Goal: Transaction & Acquisition: Book appointment/travel/reservation

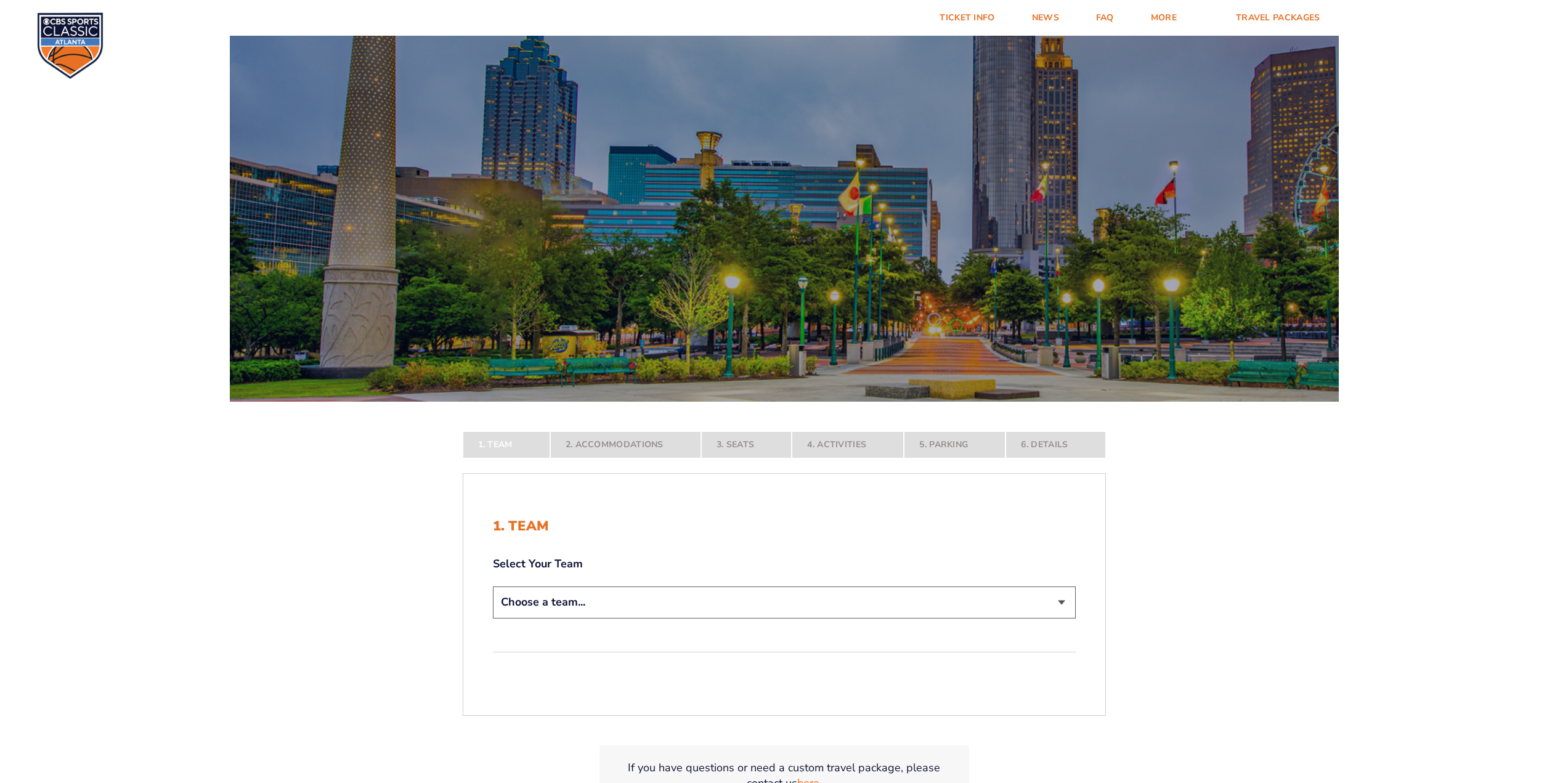
drag, startPoint x: 659, startPoint y: 611, endPoint x: 665, endPoint y: 606, distance: 7.8
click at [659, 611] on select "Choose a team... [US_STATE] Wildcats [US_STATE] State Buckeyes [US_STATE] Tar H…" at bounding box center [784, 602] width 582 height 31
select select "12956"
click at [493, 618] on select "Choose a team... [US_STATE] Wildcats [US_STATE] State Buckeyes [US_STATE] Tar H…" at bounding box center [784, 602] width 582 height 31
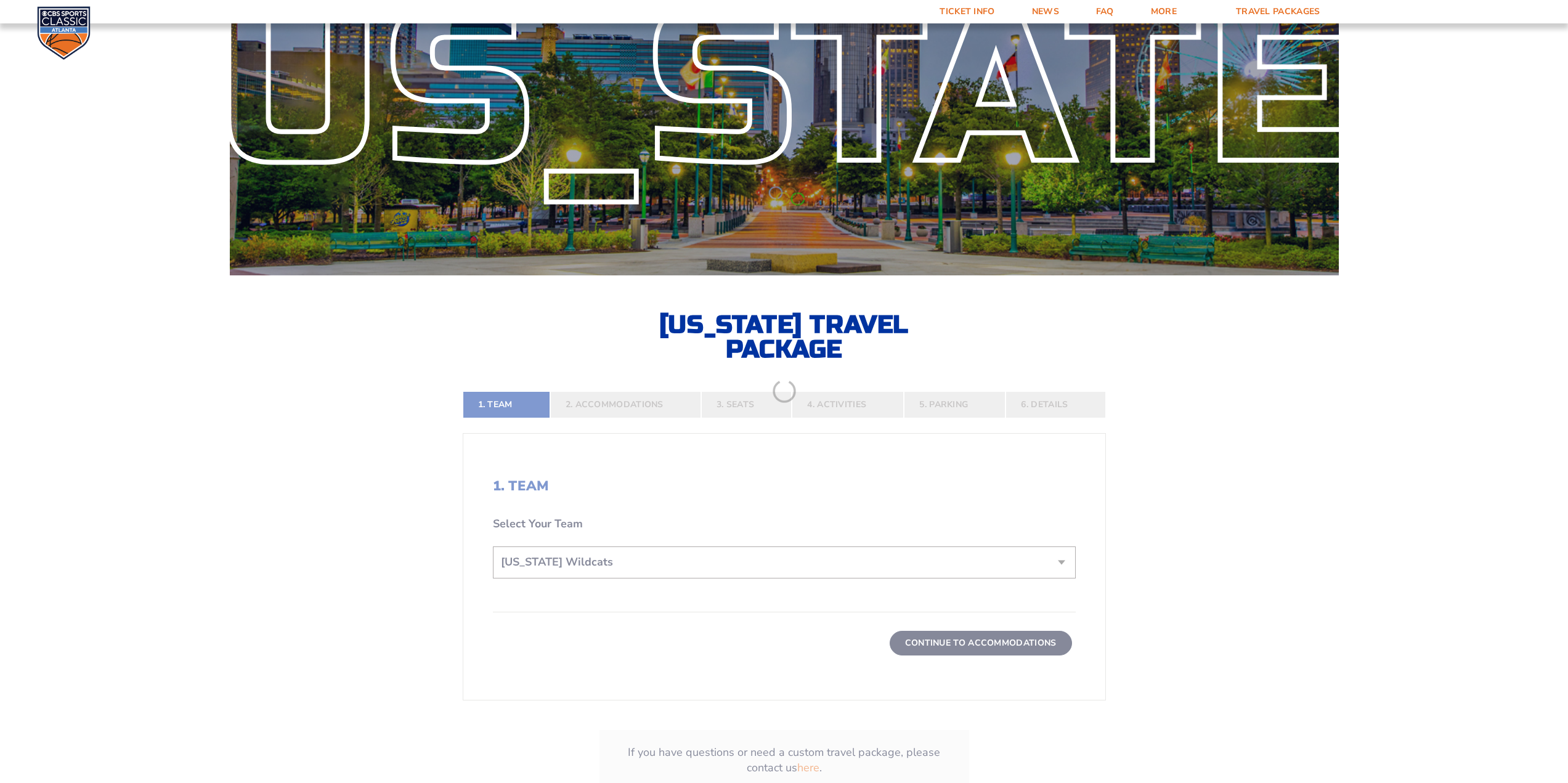
scroll to position [246, 0]
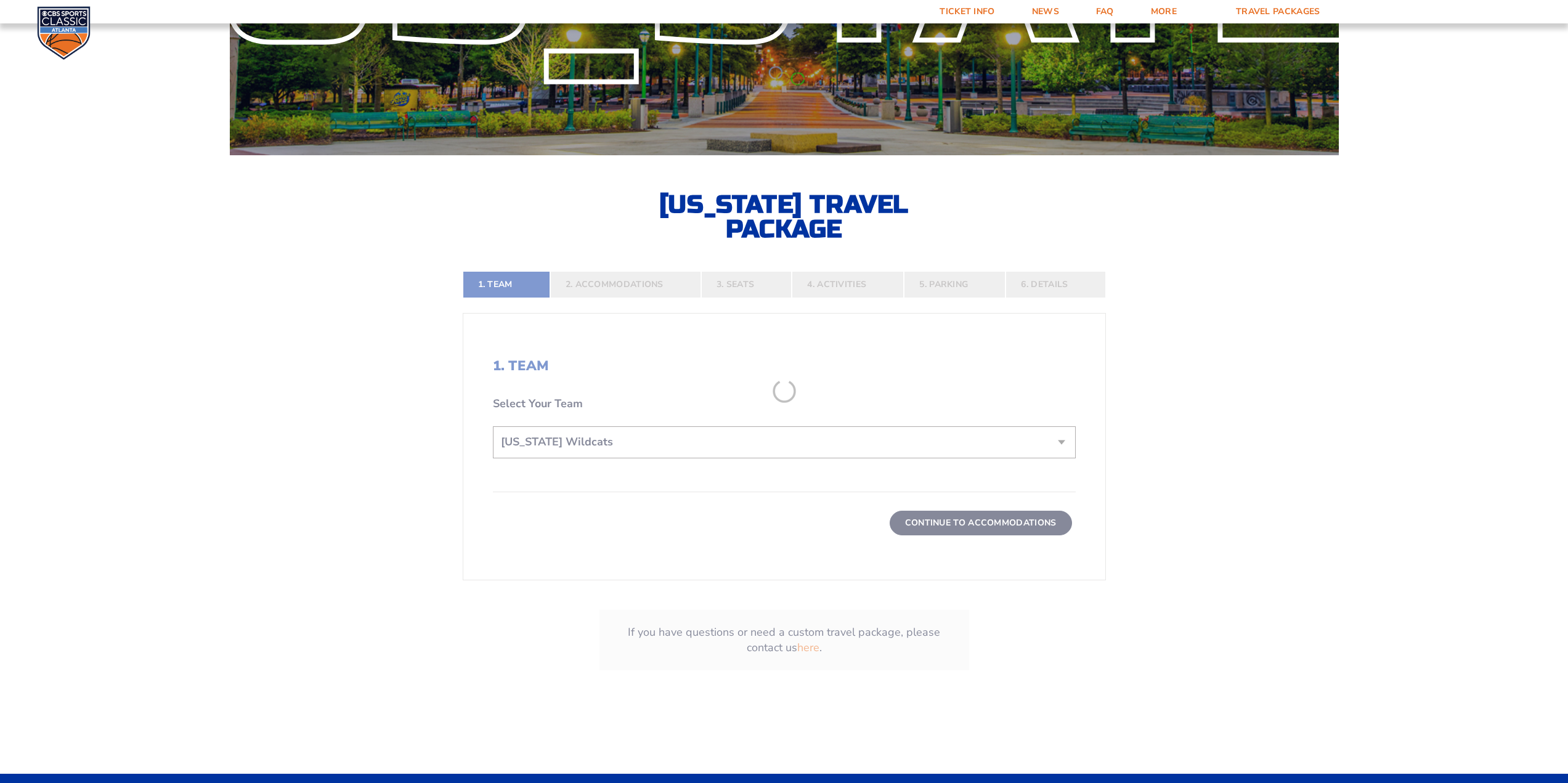
click at [945, 520] on form "[US_STATE] [US_STATE] Travel Package [US_STATE][GEOGRAPHIC_DATA] [US_STATE] Sta…" at bounding box center [784, 242] width 1568 height 976
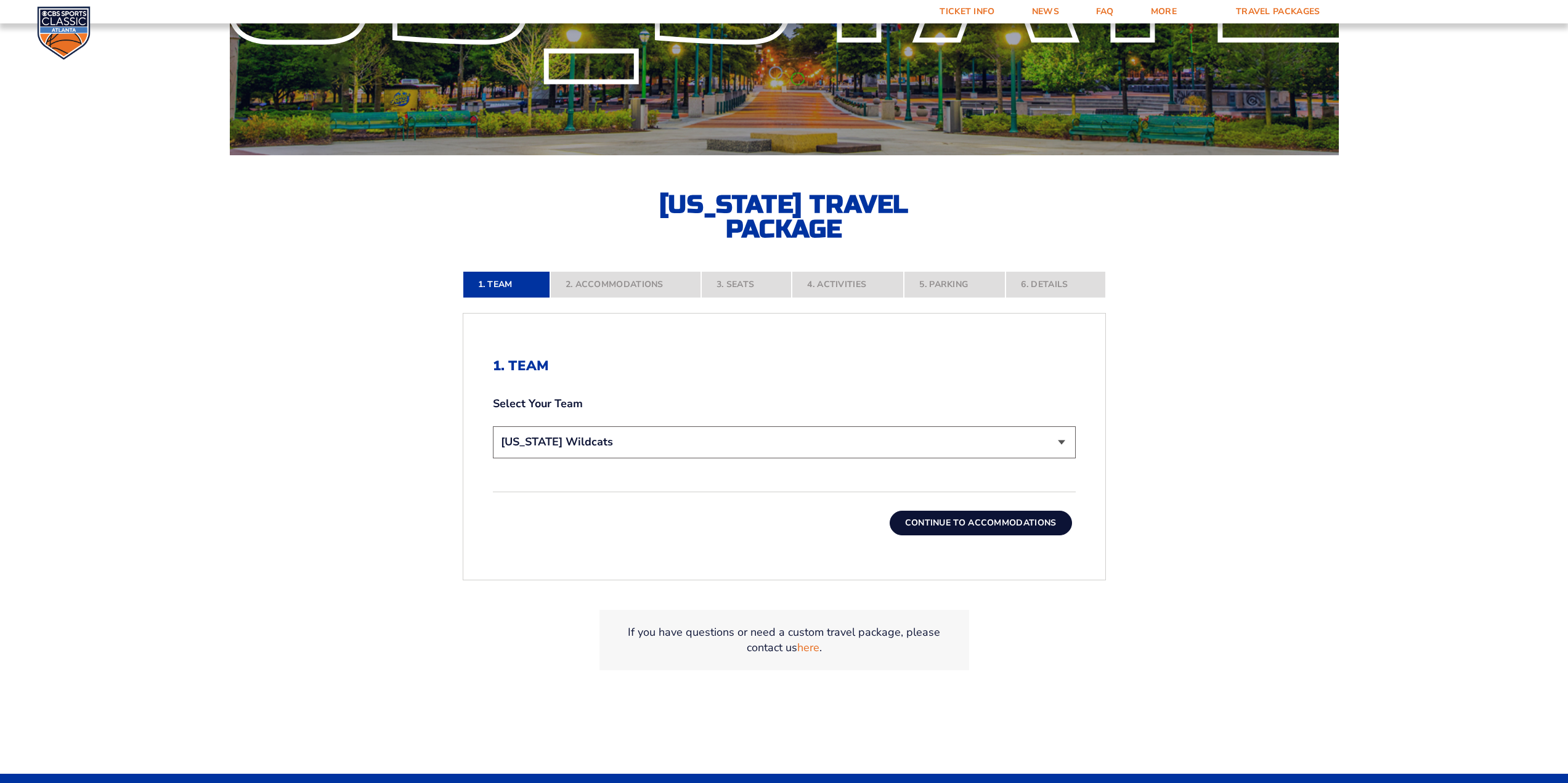
click at [927, 521] on button "Continue To Accommodations" at bounding box center [981, 523] width 183 height 24
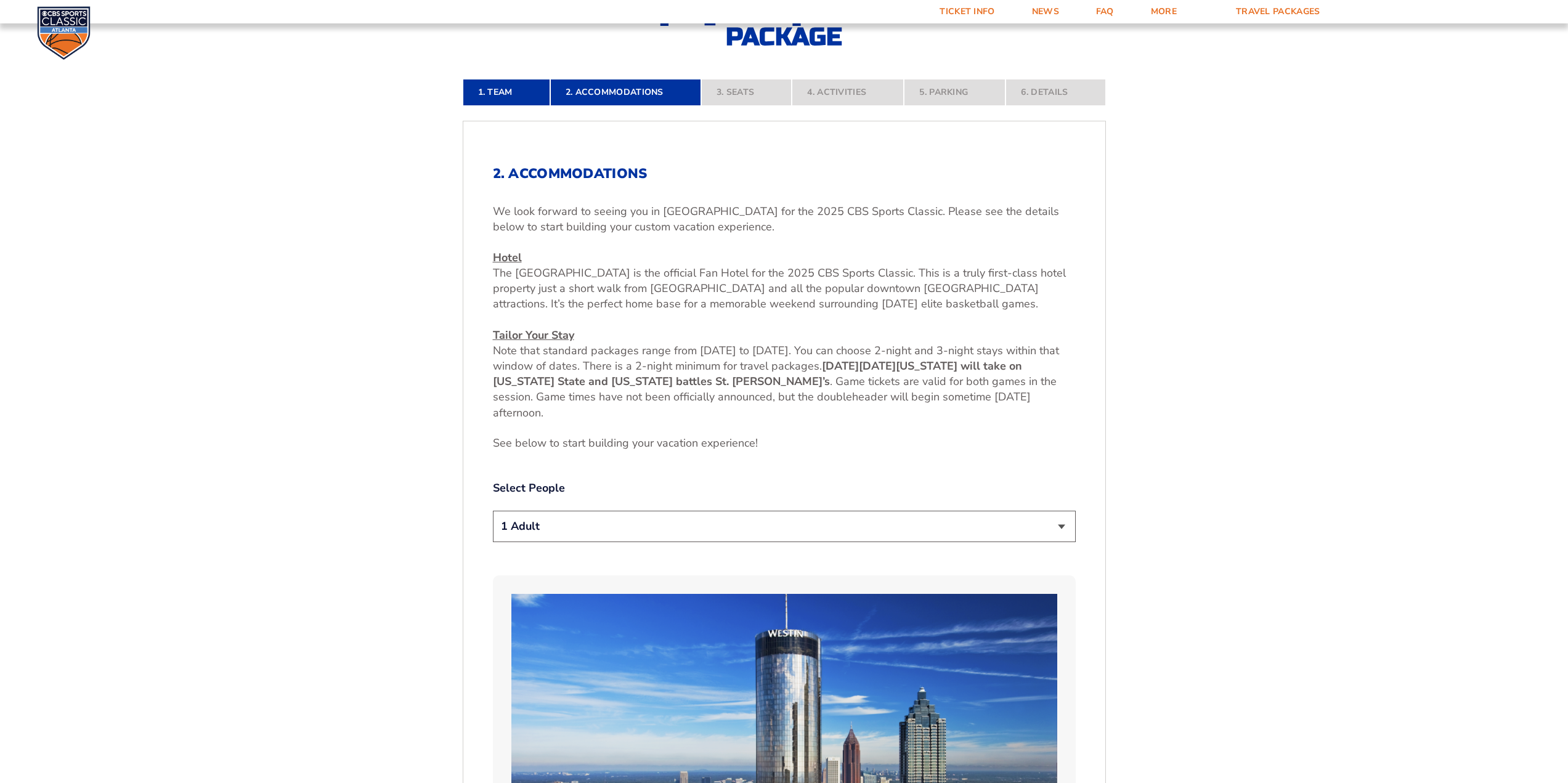
scroll to position [556, 0]
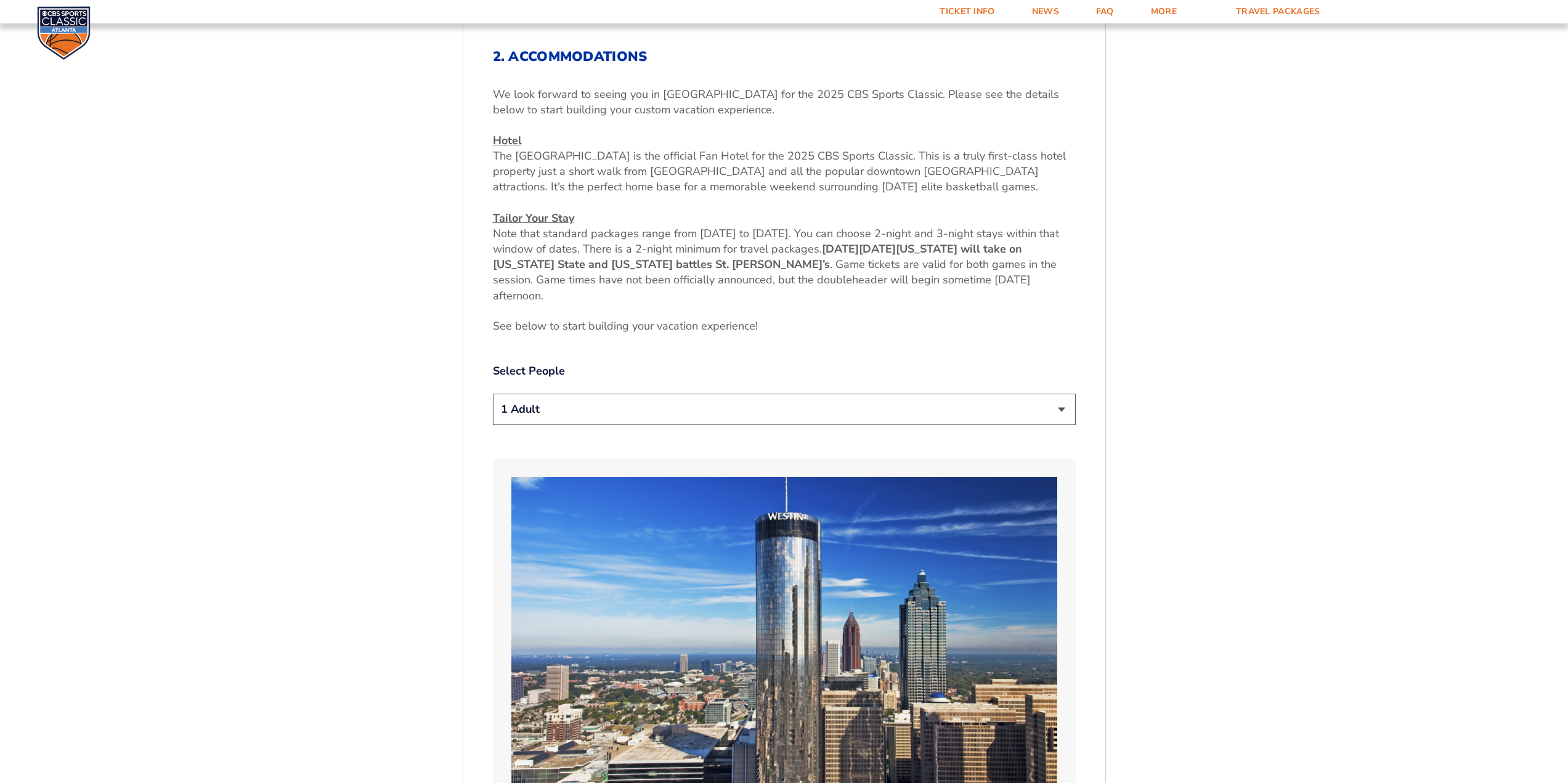
click at [646, 418] on select "1 Adult 2 Adults 3 Adults 4 Adults 2 Adults + 1 Child 2 Adults + 2 Children 2 A…" at bounding box center [784, 409] width 582 height 31
click at [648, 416] on select "1 Adult 2 Adults 3 Adults 4 Adults 2 Adults + 1 Child 2 Adults + 2 Children 2 A…" at bounding box center [784, 409] width 582 height 31
click at [677, 379] on label "Select People" at bounding box center [784, 371] width 582 height 16
click at [682, 410] on select "1 Adult 2 Adults 3 Adults 4 Adults 2 Adults + 1 Child 2 Adults + 2 Children 2 A…" at bounding box center [784, 409] width 582 height 31
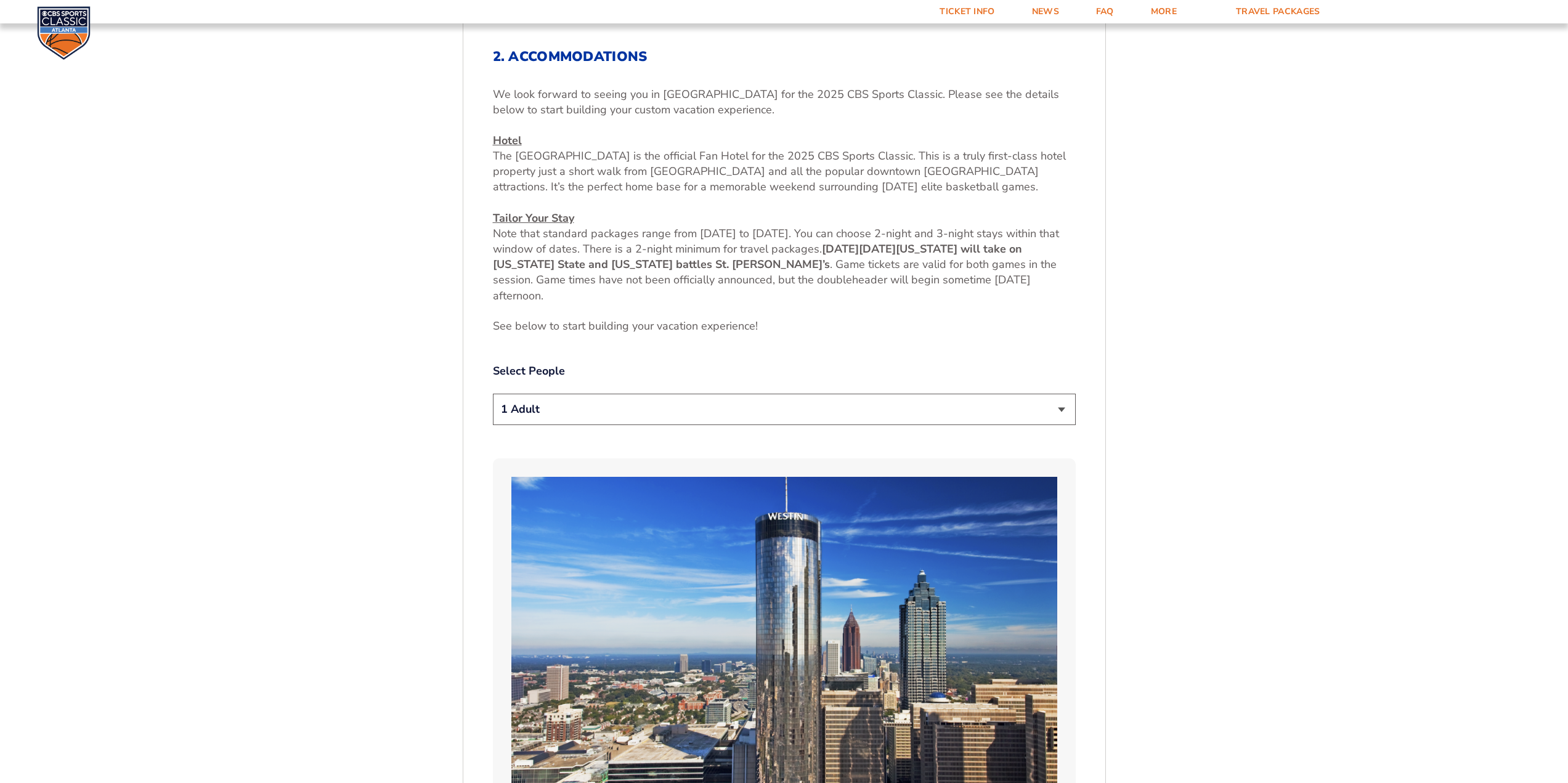
select select "2 Adults"
click at [493, 393] on select "1 Adult 2 Adults 3 Adults 4 Adults 2 Adults + 1 Child 2 Adults + 2 Children 2 A…" at bounding box center [784, 409] width 582 height 31
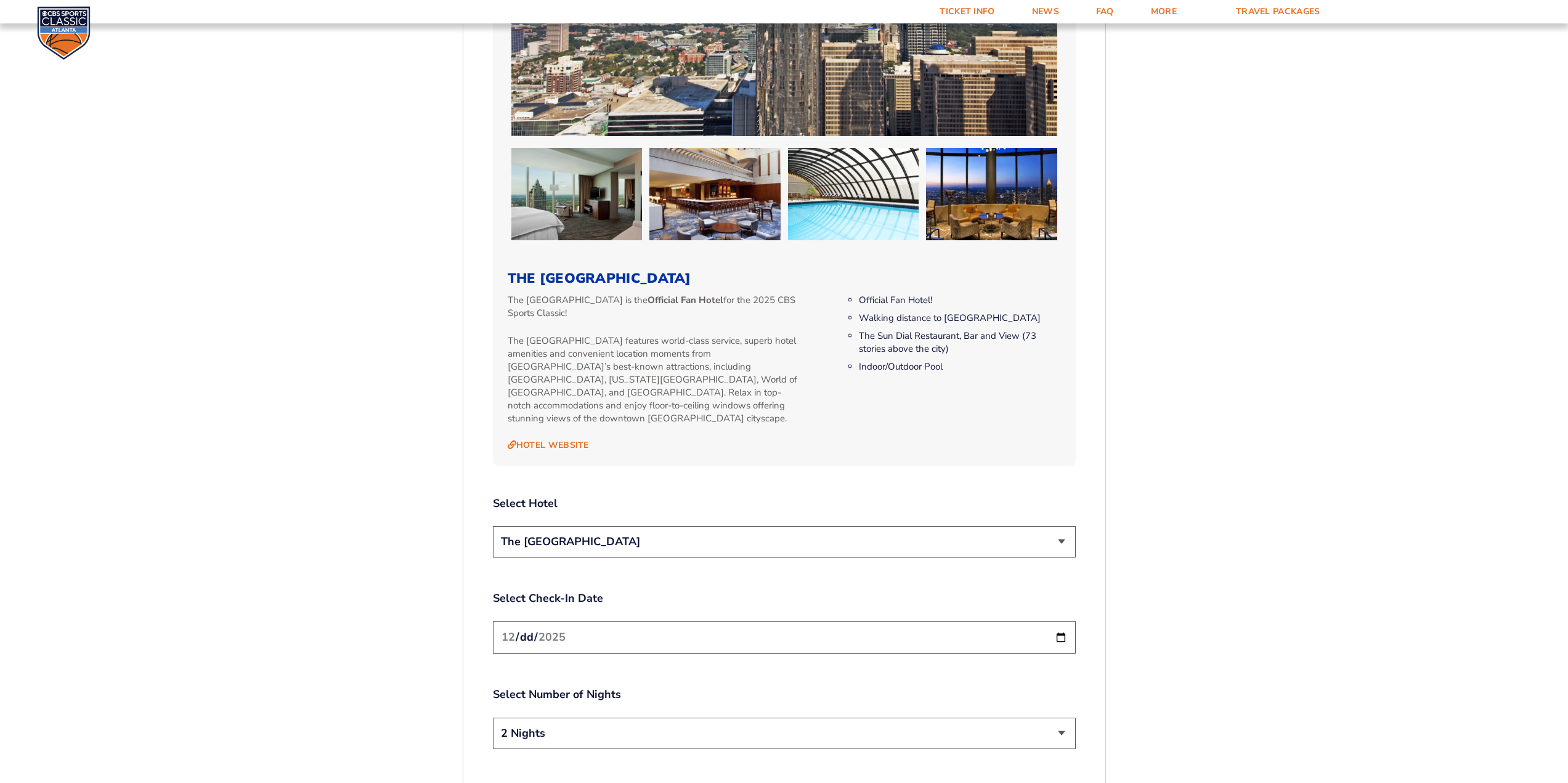
scroll to position [1356, 0]
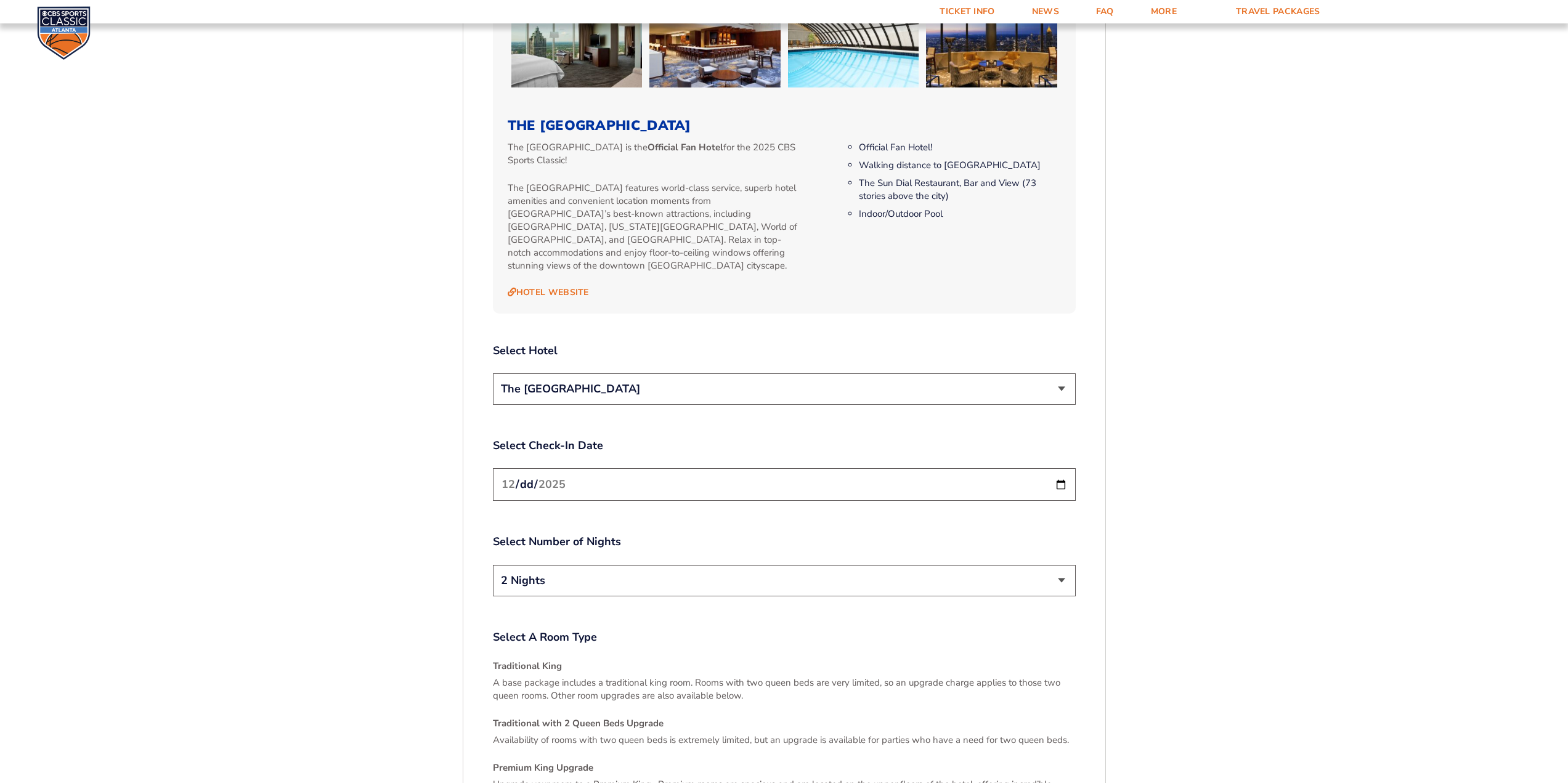
click at [721, 373] on select "The [GEOGRAPHIC_DATA]" at bounding box center [784, 389] width 582 height 31
click at [730, 349] on div "Select Hotel The [GEOGRAPHIC_DATA]" at bounding box center [784, 375] width 582 height 65
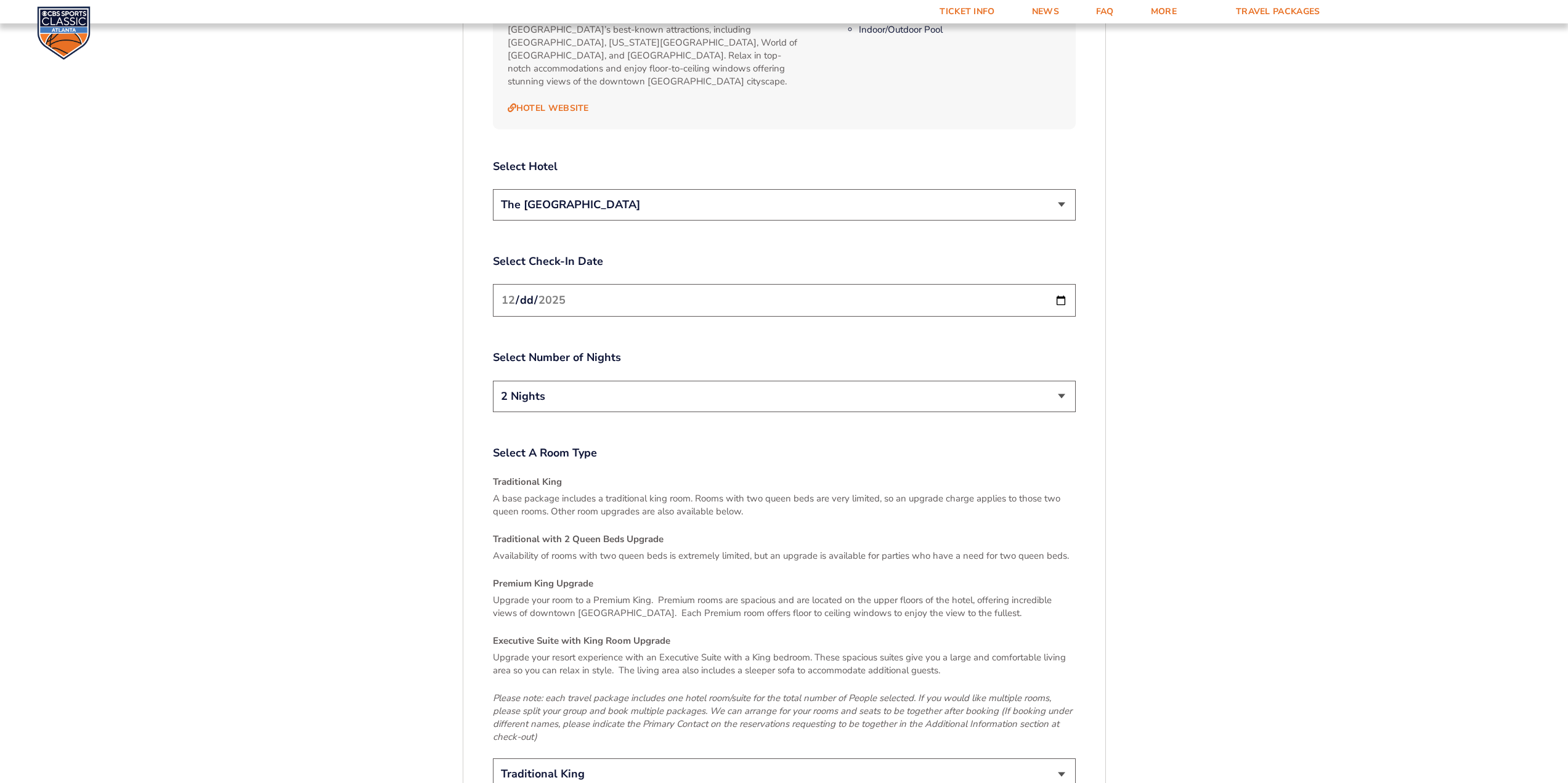
scroll to position [1541, 0]
click at [689, 283] on input "[DATE]" at bounding box center [784, 299] width 582 height 32
click at [1063, 290] on input "[DATE]" at bounding box center [784, 299] width 582 height 32
click at [859, 349] on label "Select Number of Nights" at bounding box center [784, 357] width 582 height 16
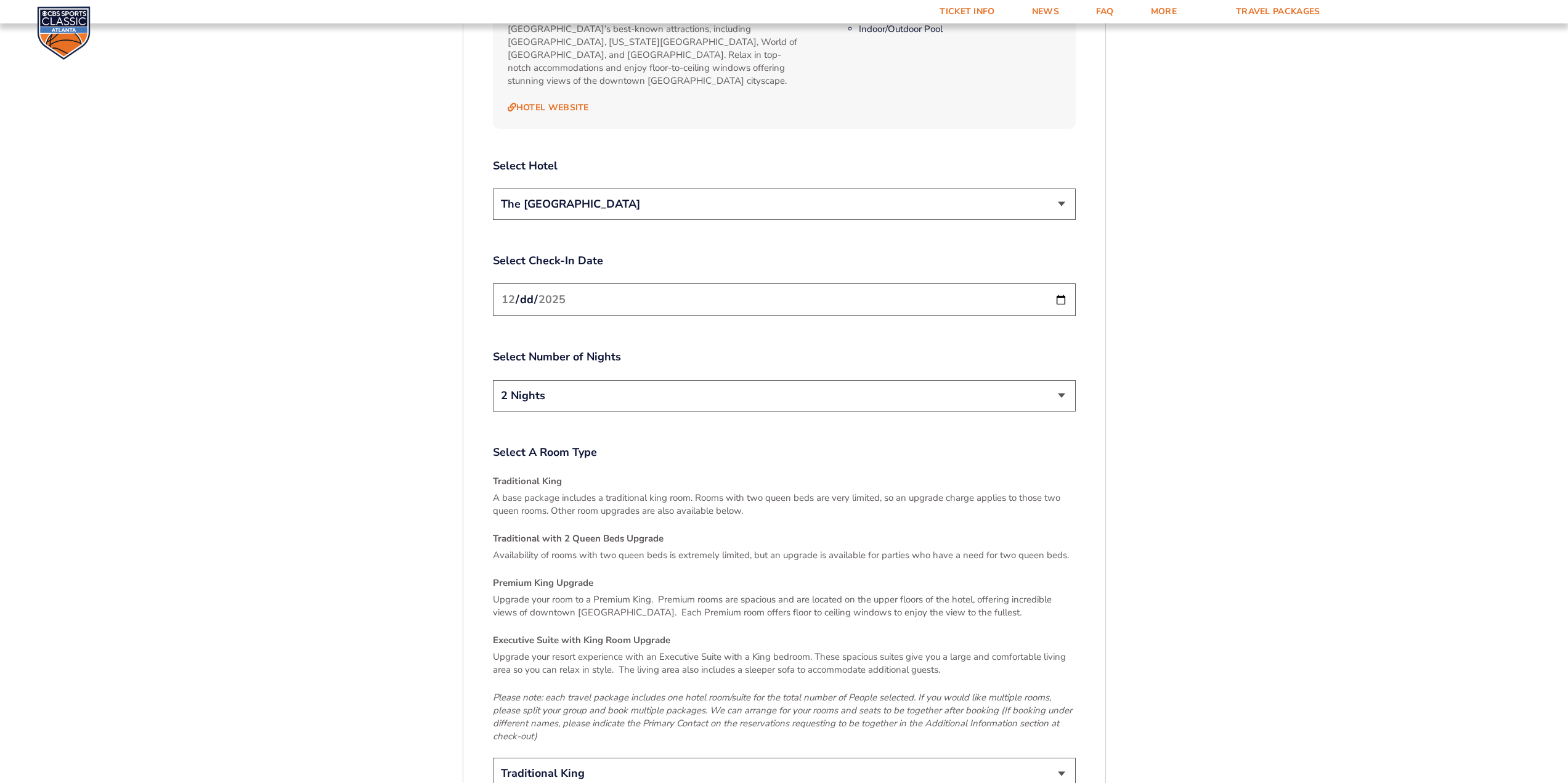
click at [852, 380] on select "2 Nights 3 Nights" at bounding box center [784, 396] width 582 height 31
click at [857, 351] on label "Select Number of Nights" at bounding box center [784, 357] width 582 height 16
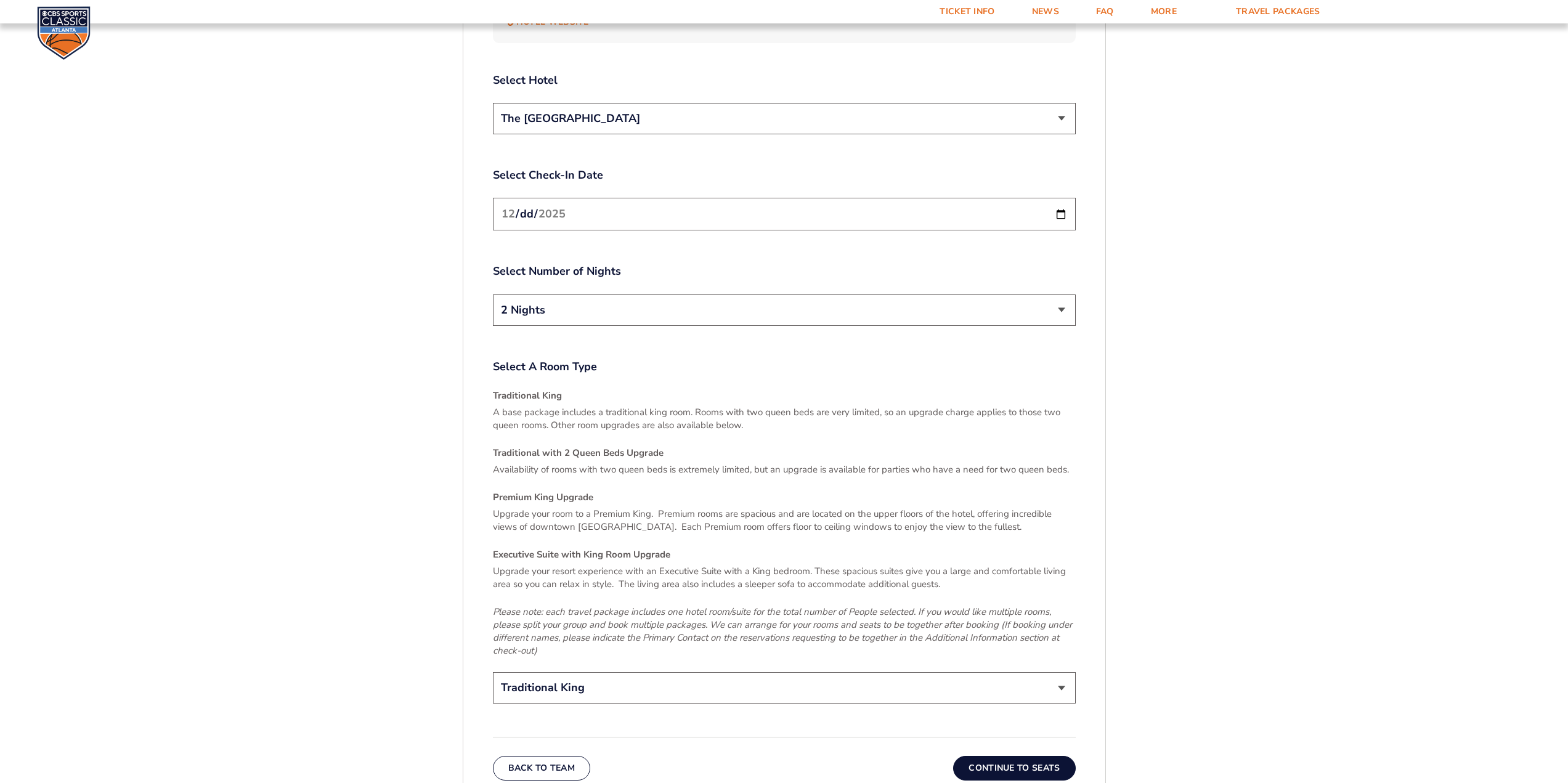
scroll to position [1726, 0]
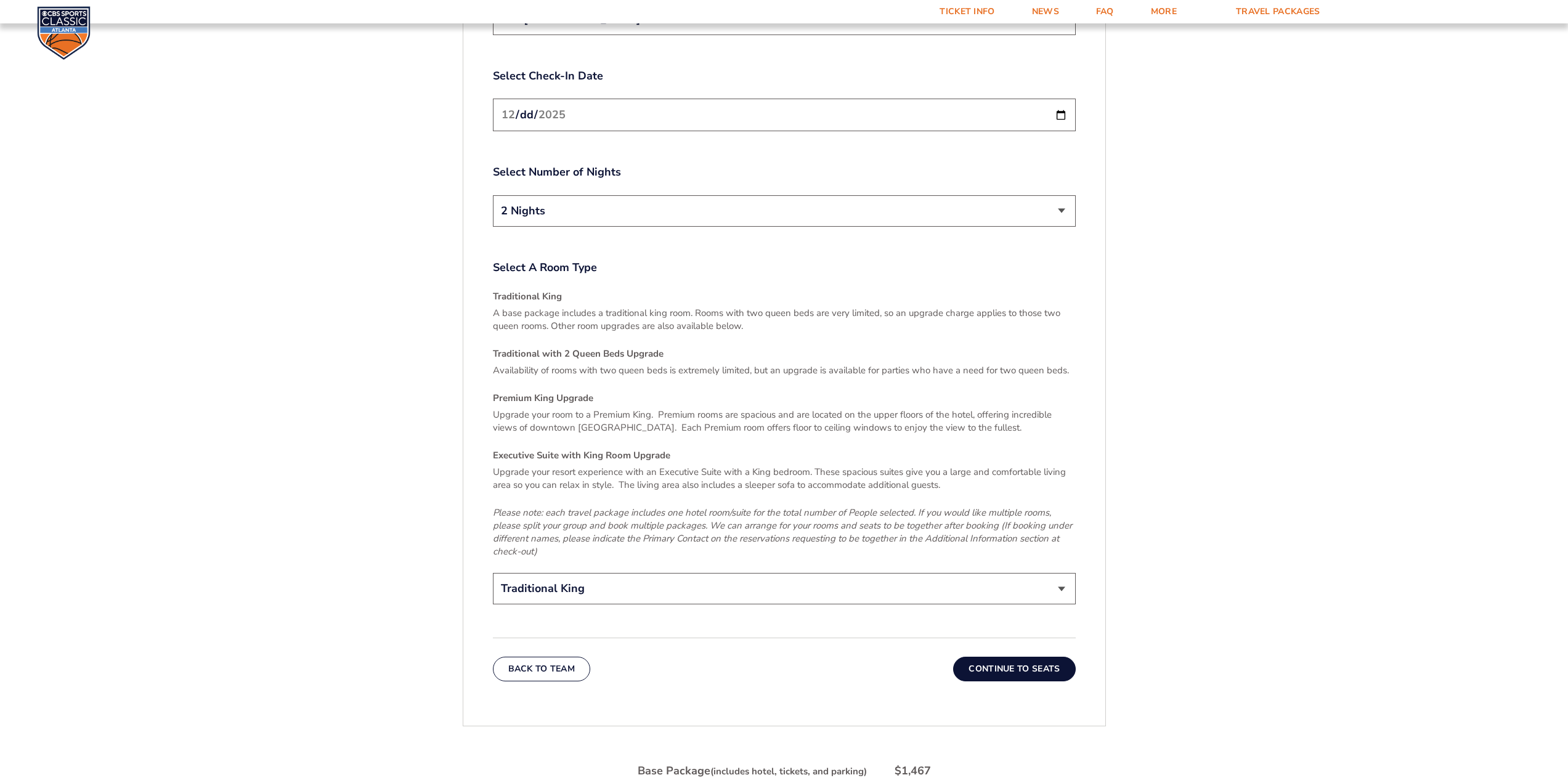
drag, startPoint x: 611, startPoint y: 548, endPoint x: 623, endPoint y: 557, distance: 15.0
click at [611, 548] on div "Select A Room Type Traditional King A base package includes a traditional king …" at bounding box center [784, 434] width 582 height 348
click at [638, 506] on em "Please note: each travel package includes one hotel room/suite for the total nu…" at bounding box center [782, 531] width 579 height 51
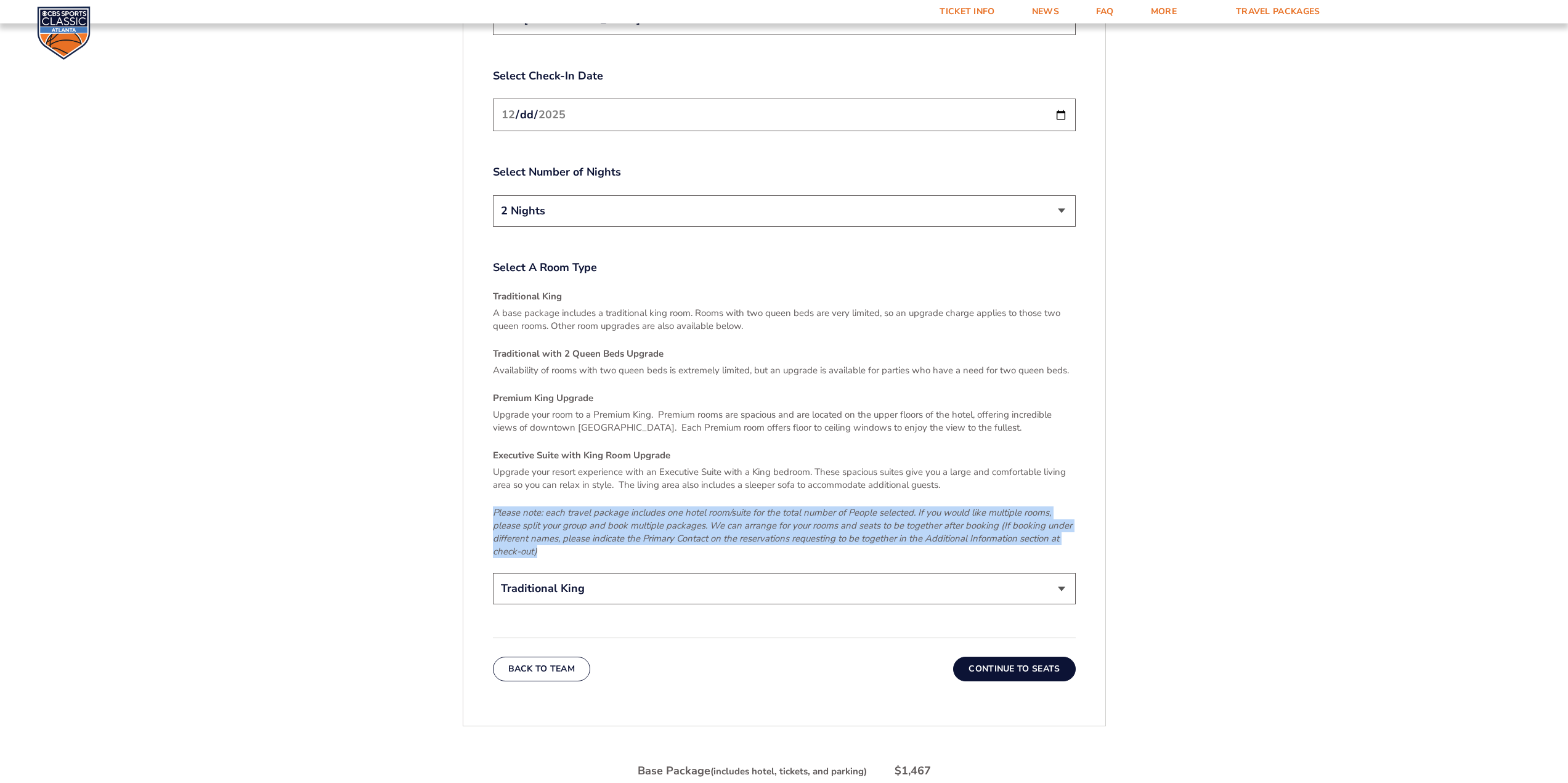
click at [638, 506] on em "Please note: each travel package includes one hotel room/suite for the total nu…" at bounding box center [782, 531] width 579 height 51
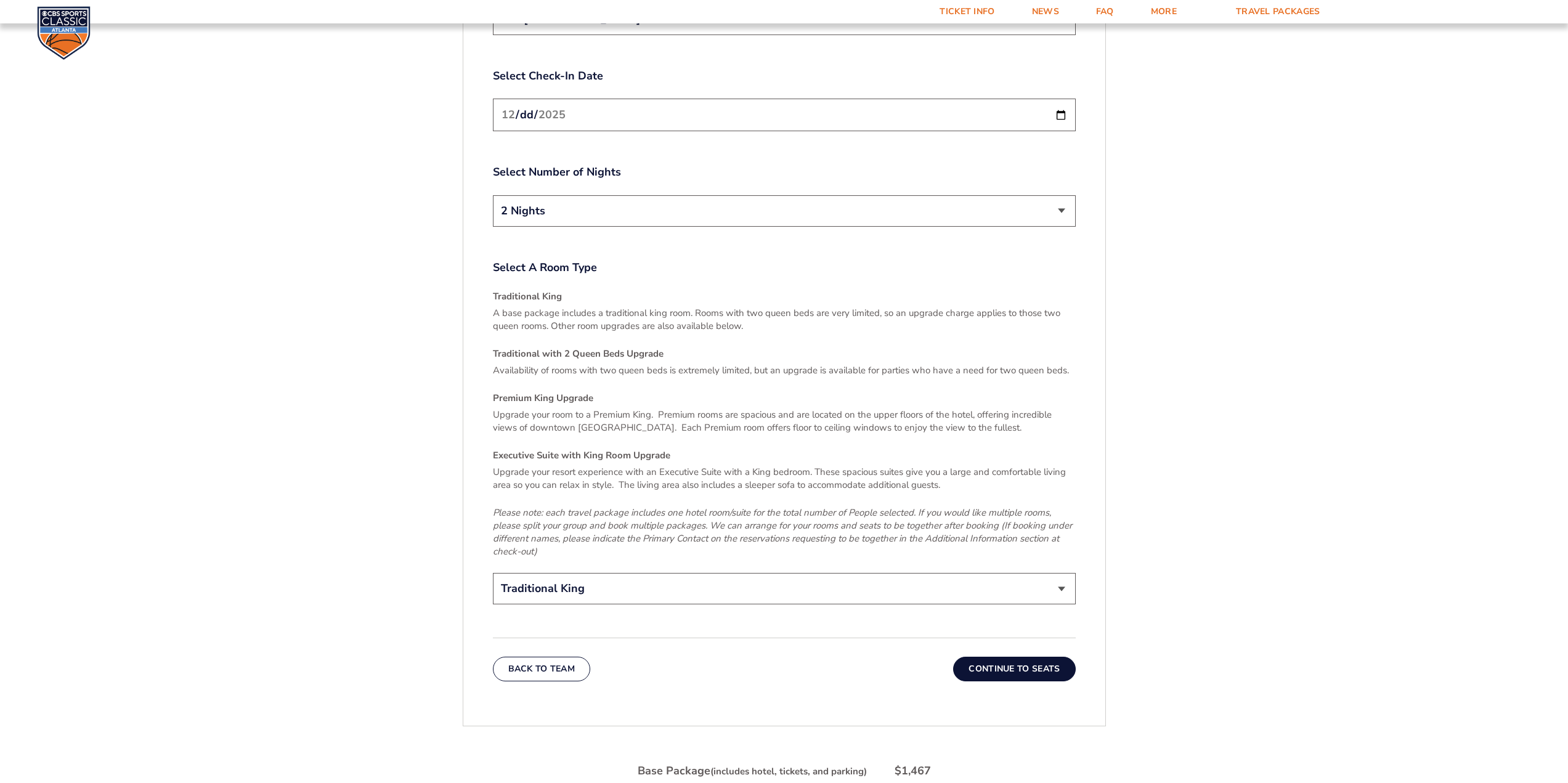
click at [690, 420] on p "Upgrade your room to a Premium King. Premium rooms are spacious and are located…" at bounding box center [784, 421] width 582 height 26
click at [690, 420] on p "Upgrade your room to a Premium King. Premium rooms are spacious and are located…" at bounding box center [784, 421] width 582 height 26
click at [753, 408] on p "Upgrade your room to a Premium King. Premium rooms are spacious and are located…" at bounding box center [784, 421] width 582 height 26
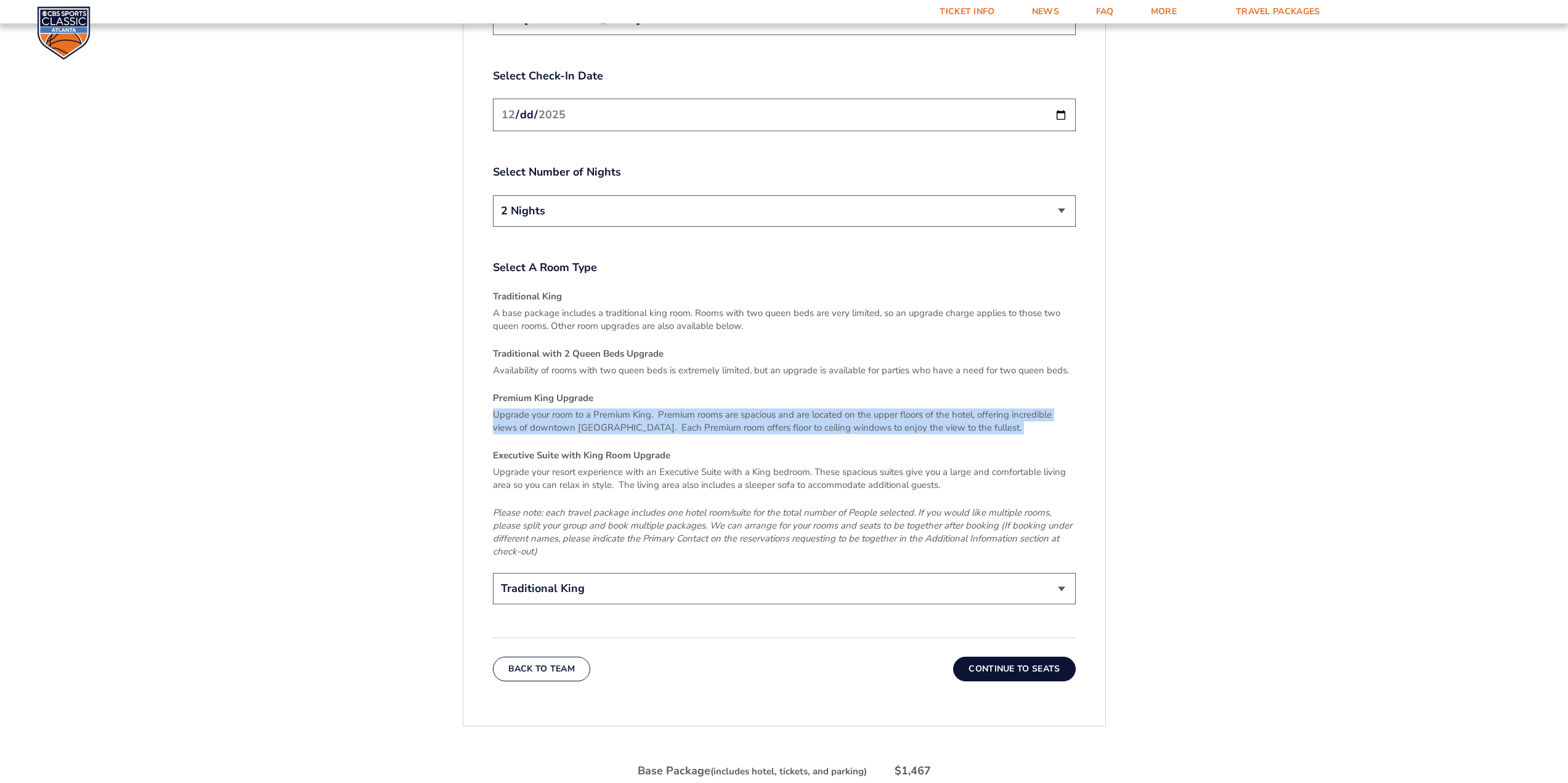
click at [1005, 656] on button "Continue To Seats" at bounding box center [1014, 668] width 122 height 24
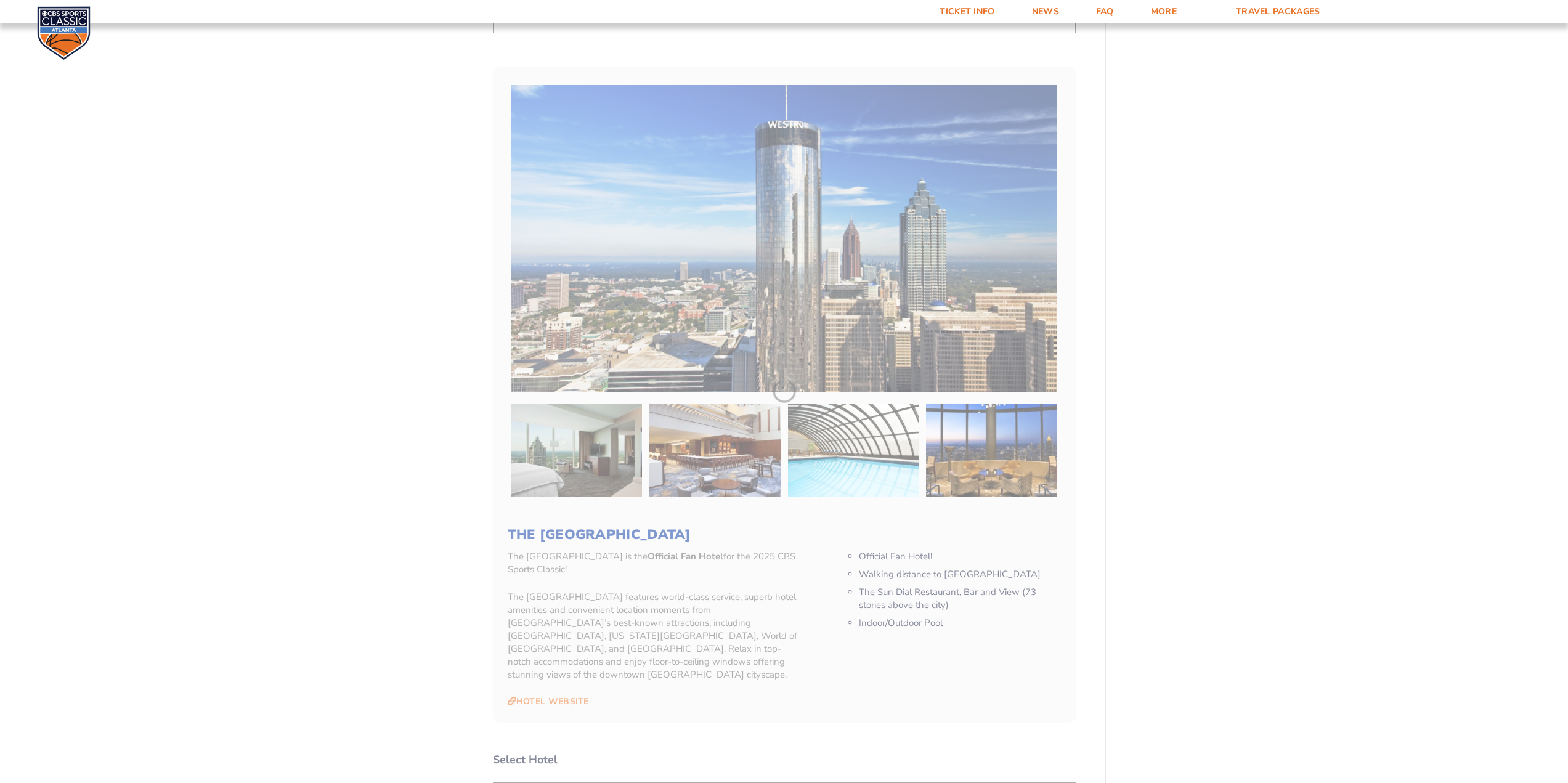
scroll to position [371, 0]
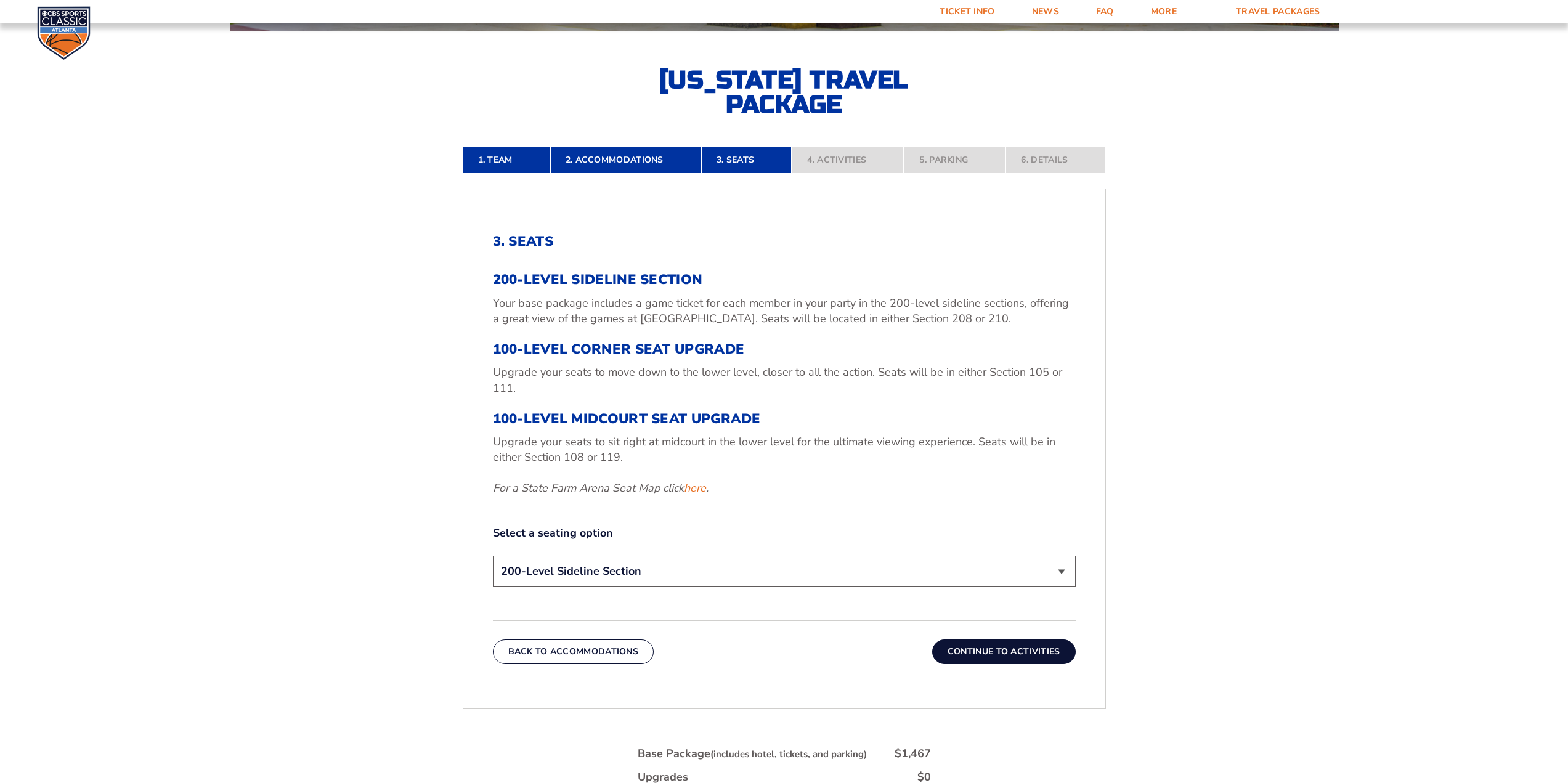
click at [785, 434] on div "200-Level Sideline Section Your base package includes a game ticket for each me…" at bounding box center [784, 383] width 582 height 223
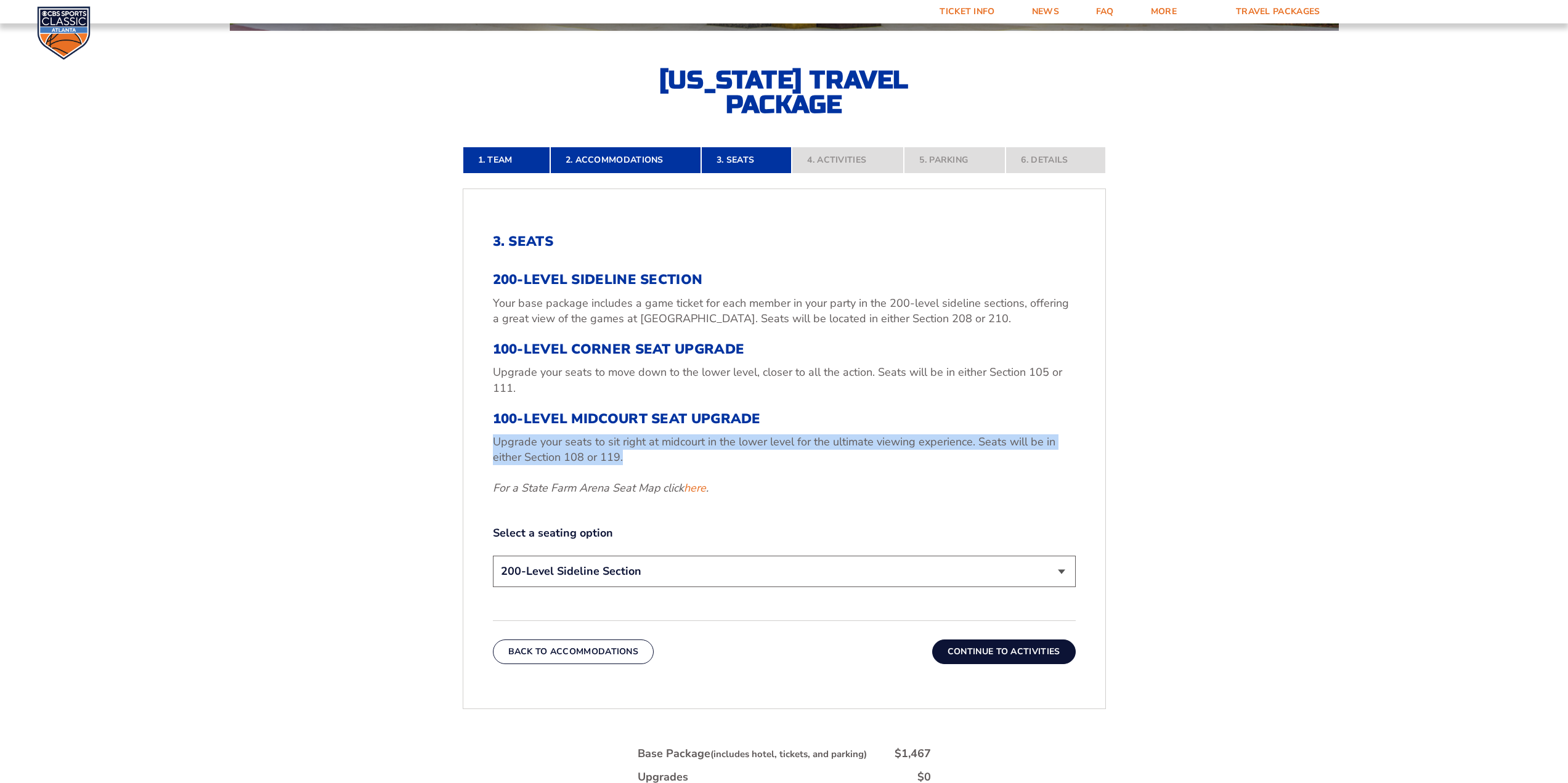
click at [784, 434] on div "200-Level Sideline Section Your base package includes a game ticket for each me…" at bounding box center [784, 383] width 582 height 223
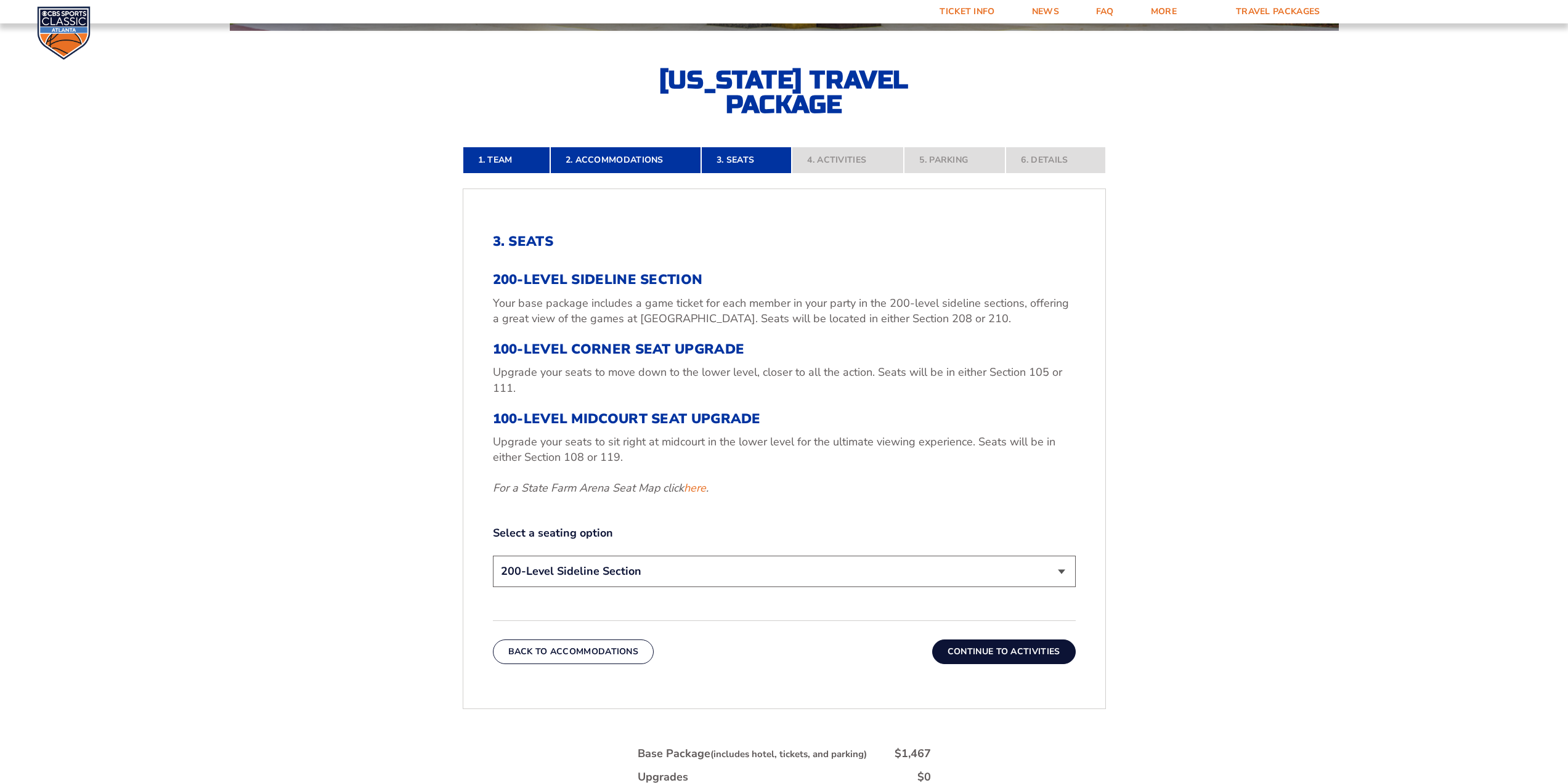
click at [787, 412] on h3 "100-Level Midcourt Seat Upgrade" at bounding box center [784, 419] width 582 height 16
click at [714, 415] on h3 "100-Level Midcourt Seat Upgrade" at bounding box center [784, 419] width 582 height 16
click at [807, 404] on div "200-Level Sideline Section Your base package includes a game ticket for each me…" at bounding box center [784, 383] width 582 height 223
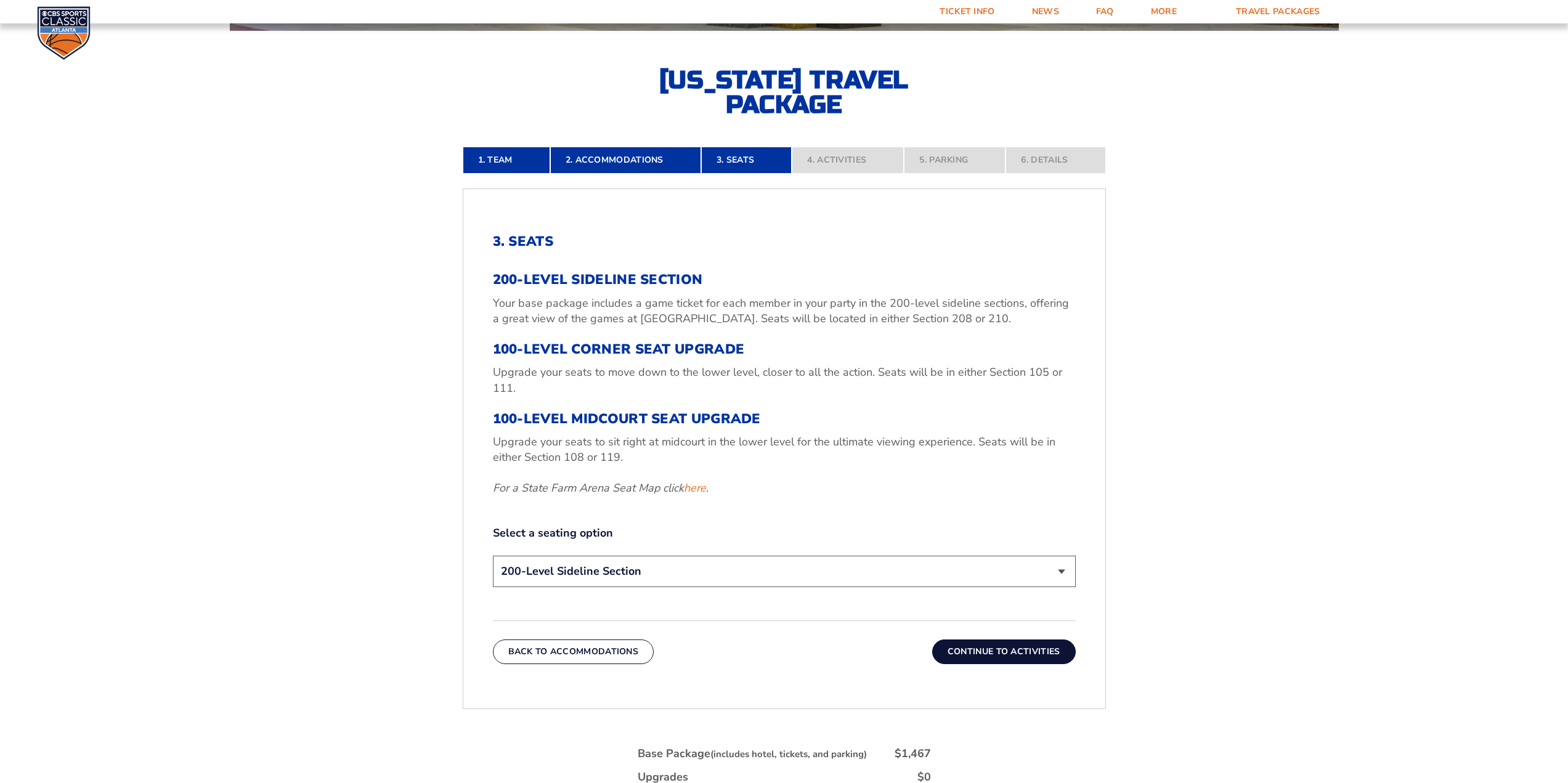
click at [784, 434] on div "200-Level Sideline Section Your base package includes a game ticket for each me…" at bounding box center [784, 383] width 582 height 223
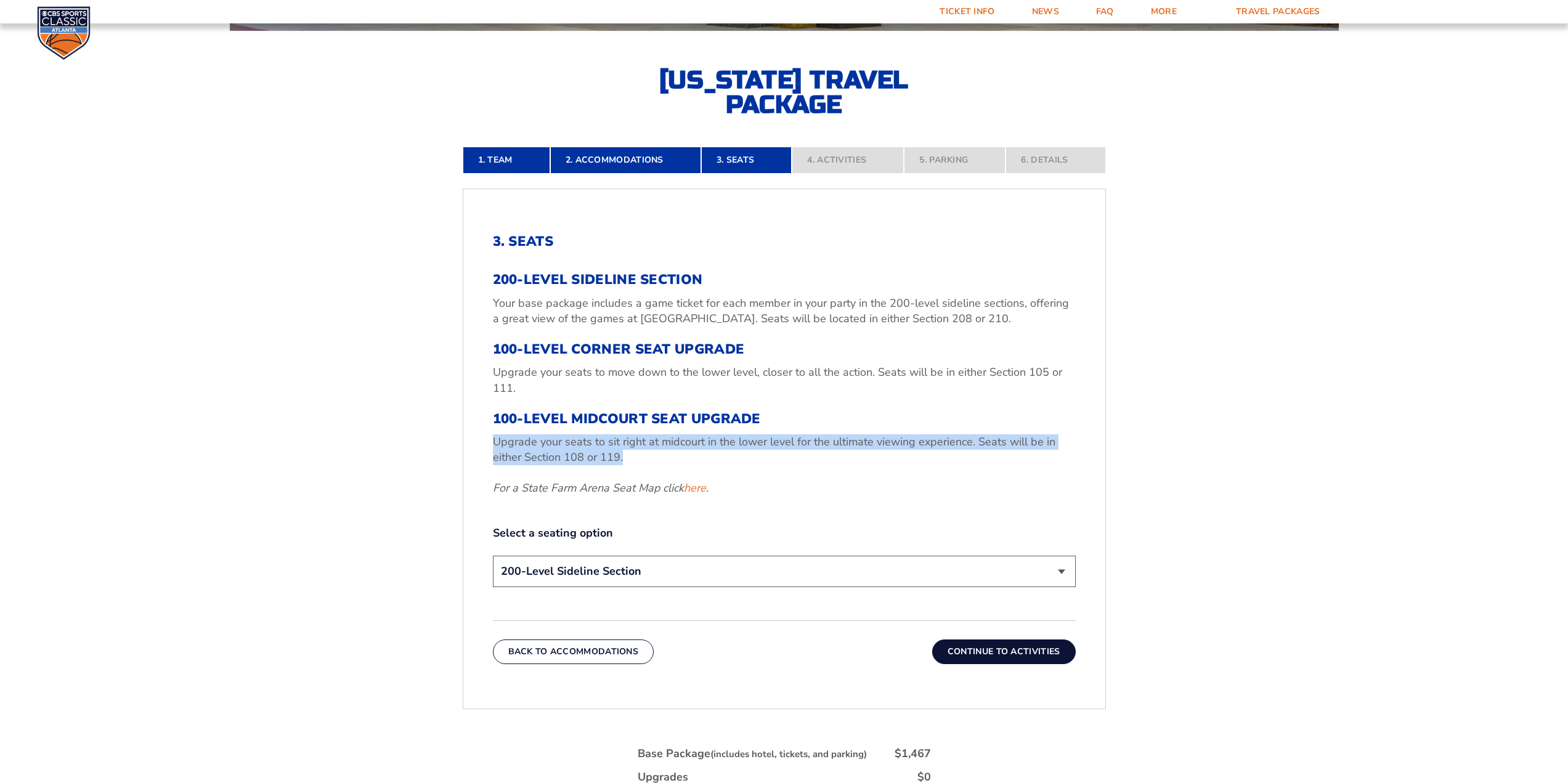
drag, startPoint x: 784, startPoint y: 434, endPoint x: 815, endPoint y: 414, distance: 36.9
click at [786, 432] on div "200-Level Sideline Section Your base package includes a game ticket for each me…" at bounding box center [784, 383] width 582 height 223
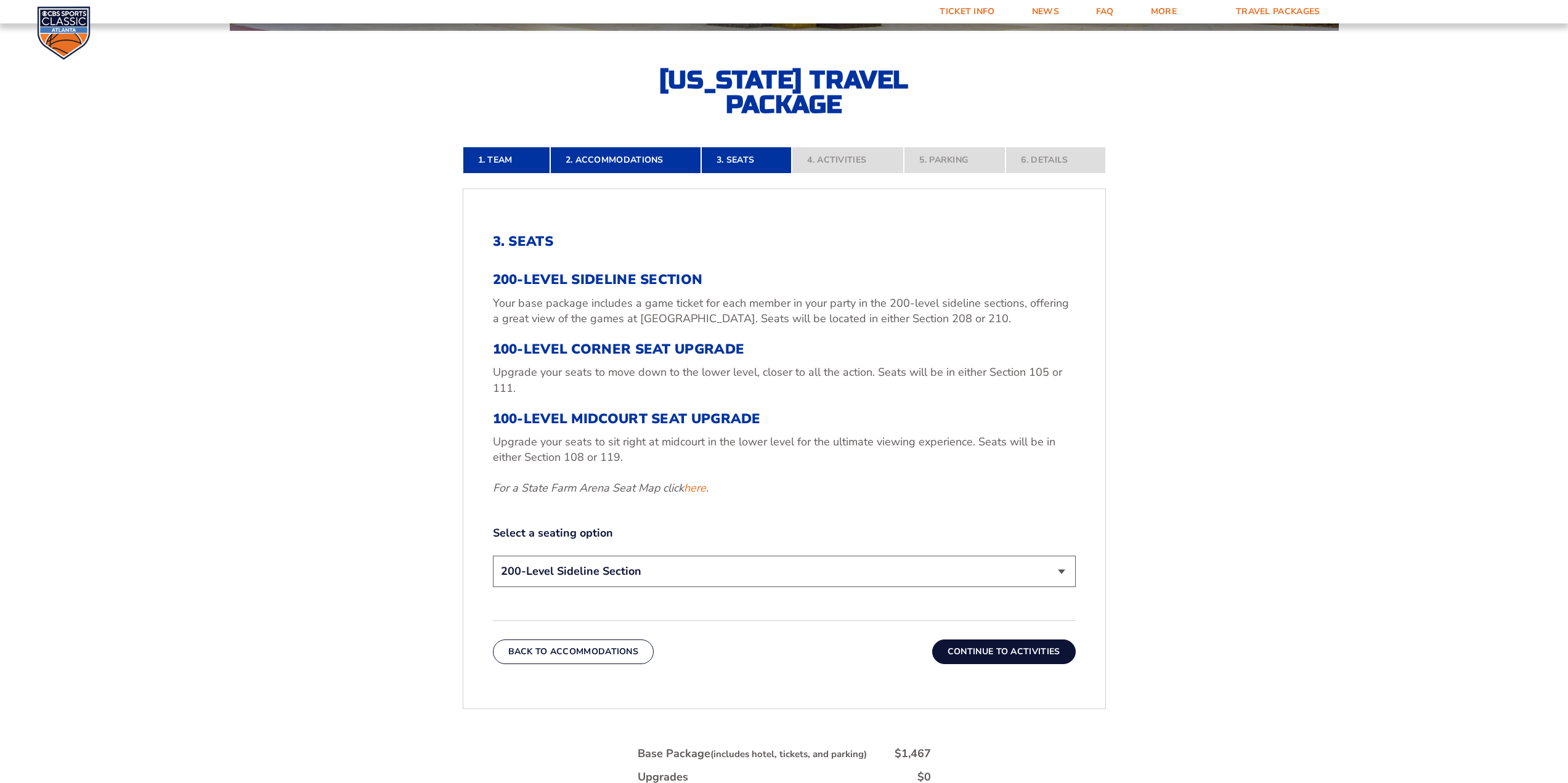
drag, startPoint x: 815, startPoint y: 414, endPoint x: 1570, endPoint y: 239, distance: 775.0
click at [820, 412] on h3 "100-Level Midcourt Seat Upgrade" at bounding box center [784, 419] width 582 height 16
drag, startPoint x: 1311, startPoint y: 334, endPoint x: 1293, endPoint y: 350, distance: 24.1
click at [1305, 337] on form "[US_STATE] [US_STATE] Travel Package [US_STATE][GEOGRAPHIC_DATA] [US_STATE] Sta…" at bounding box center [784, 316] width 1568 height 1373
click at [696, 488] on link "here" at bounding box center [695, 488] width 22 height 16
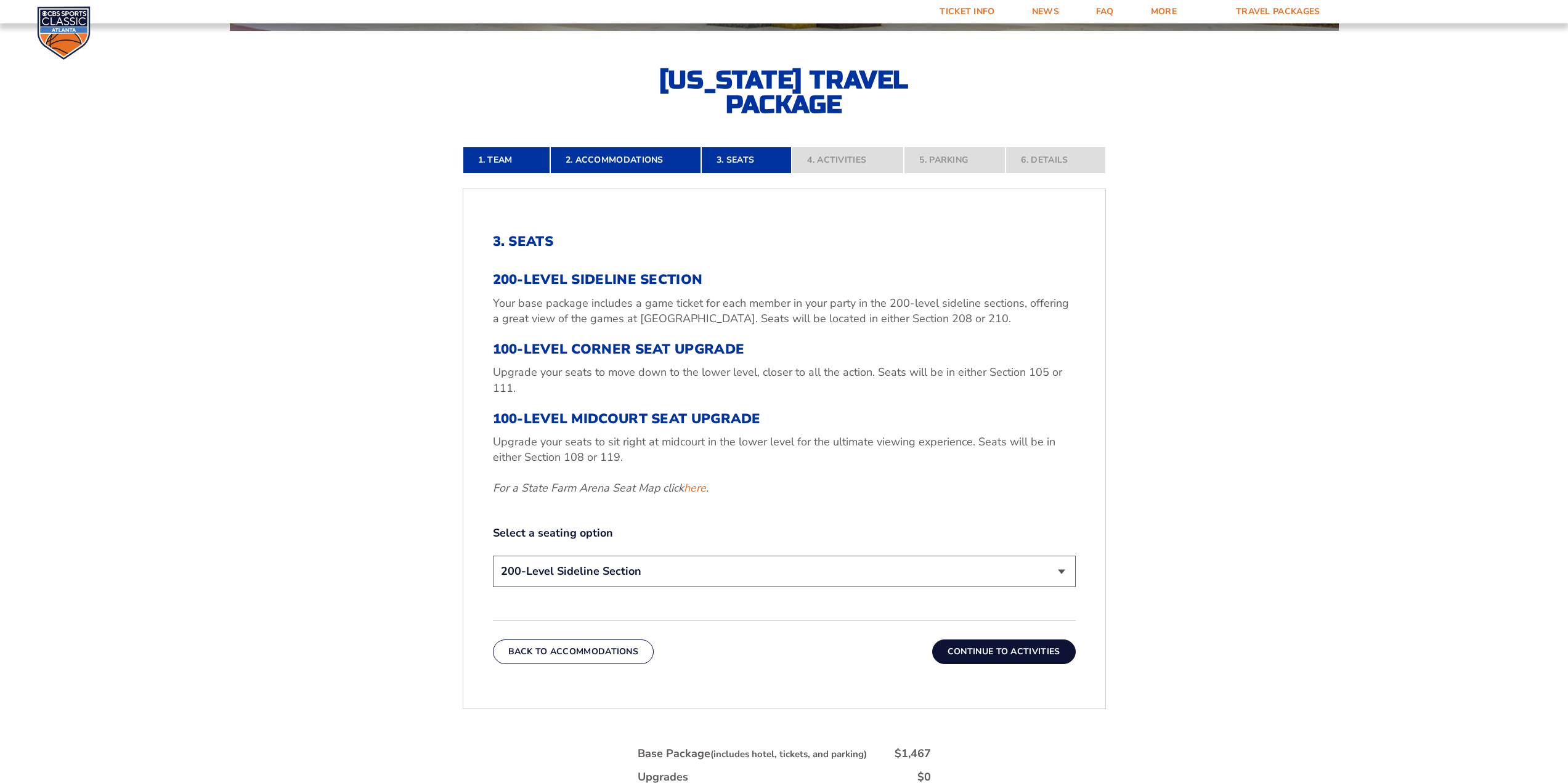
click at [537, 438] on p "Upgrade your seats to sit right at midcourt in the lower level for the ultimate…" at bounding box center [784, 449] width 582 height 31
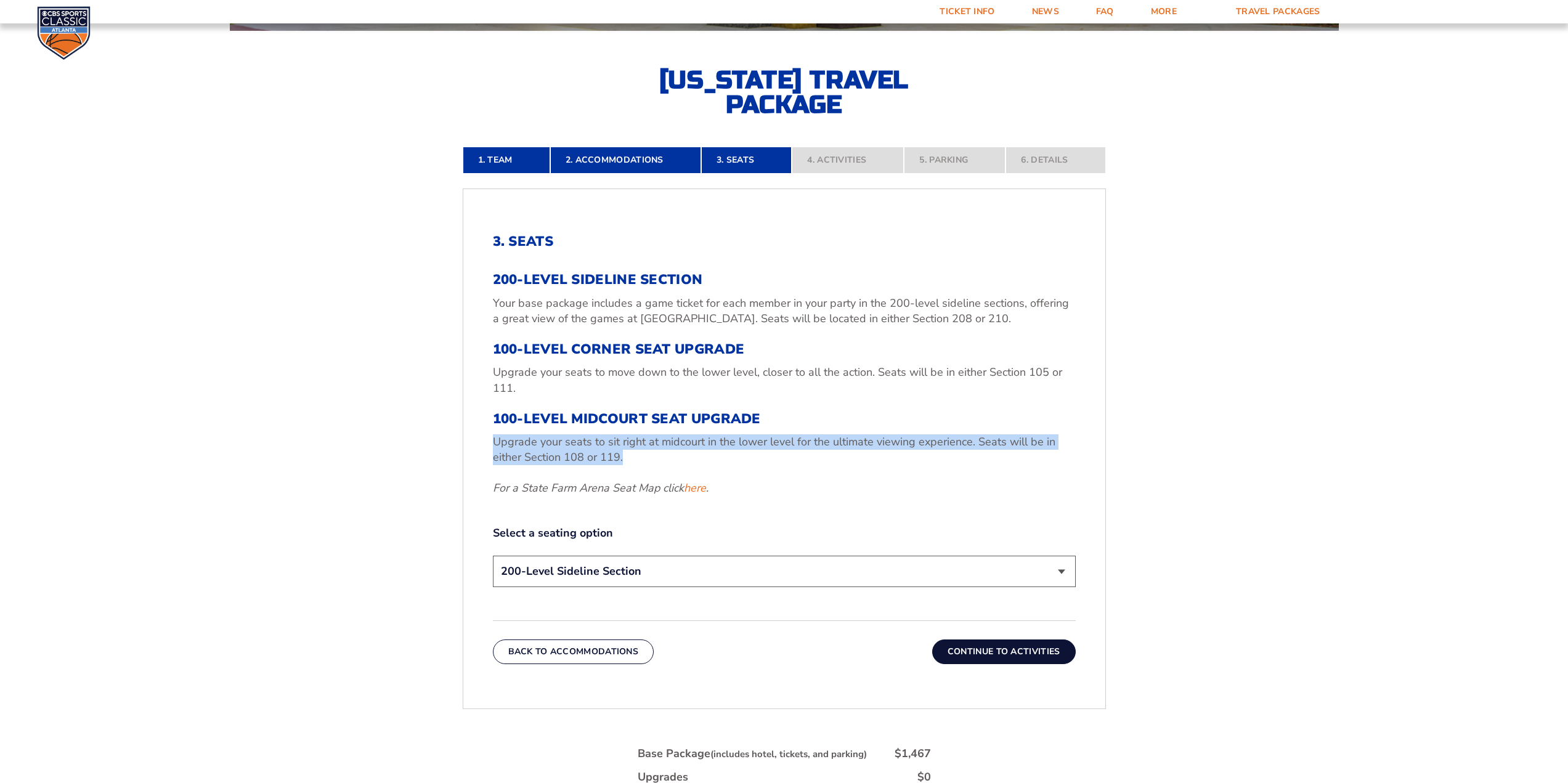
click at [537, 438] on p "Upgrade your seats to sit right at midcourt in the lower level for the ultimate…" at bounding box center [784, 449] width 582 height 31
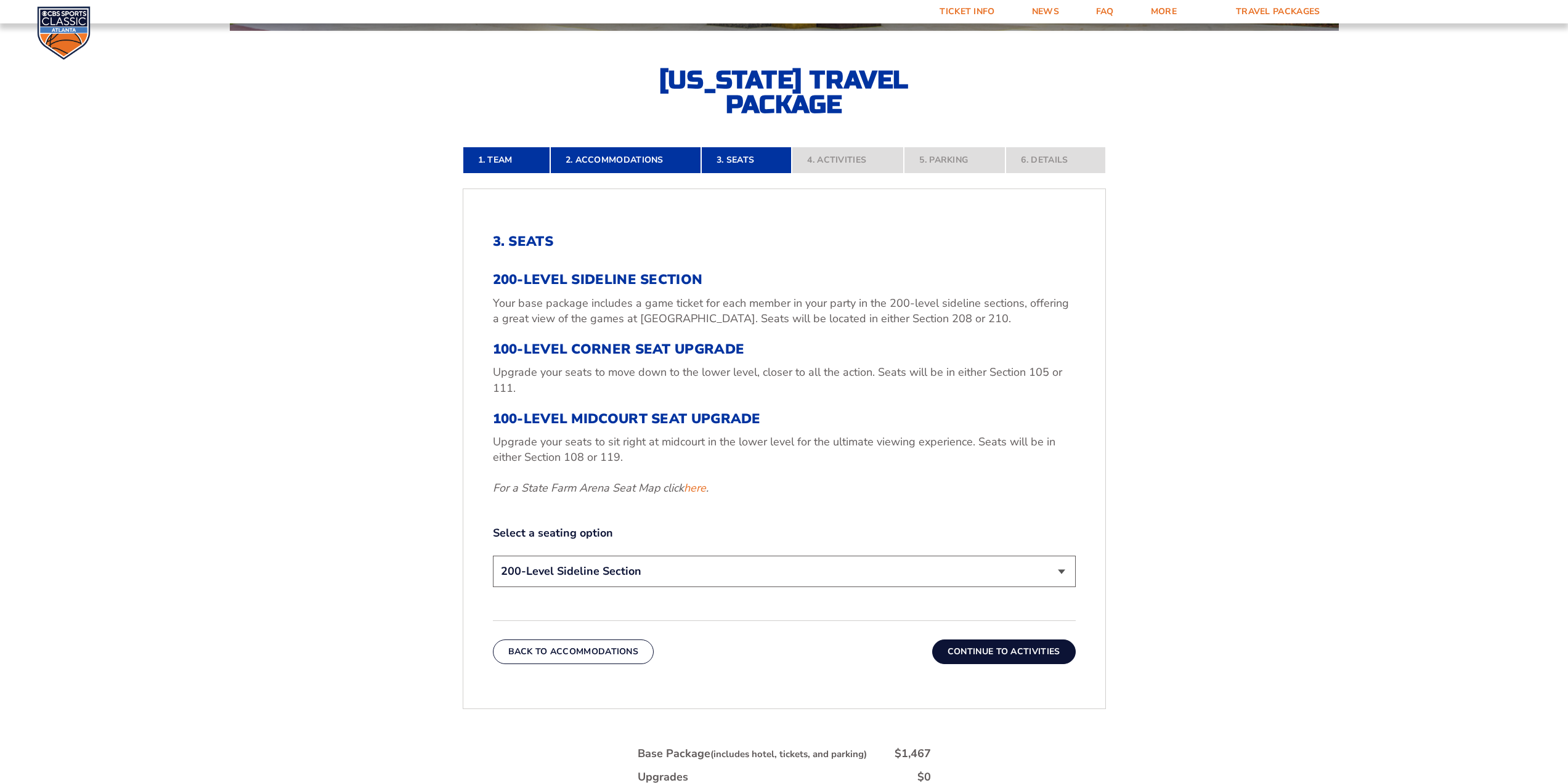
click at [538, 411] on h3 "100-Level Midcourt Seat Upgrade" at bounding box center [784, 419] width 582 height 16
click at [584, 390] on p "Upgrade your seats to move down to the lower level, closer to all the action. S…" at bounding box center [784, 379] width 582 height 31
drag, startPoint x: 594, startPoint y: 570, endPoint x: 597, endPoint y: 583, distance: 13.3
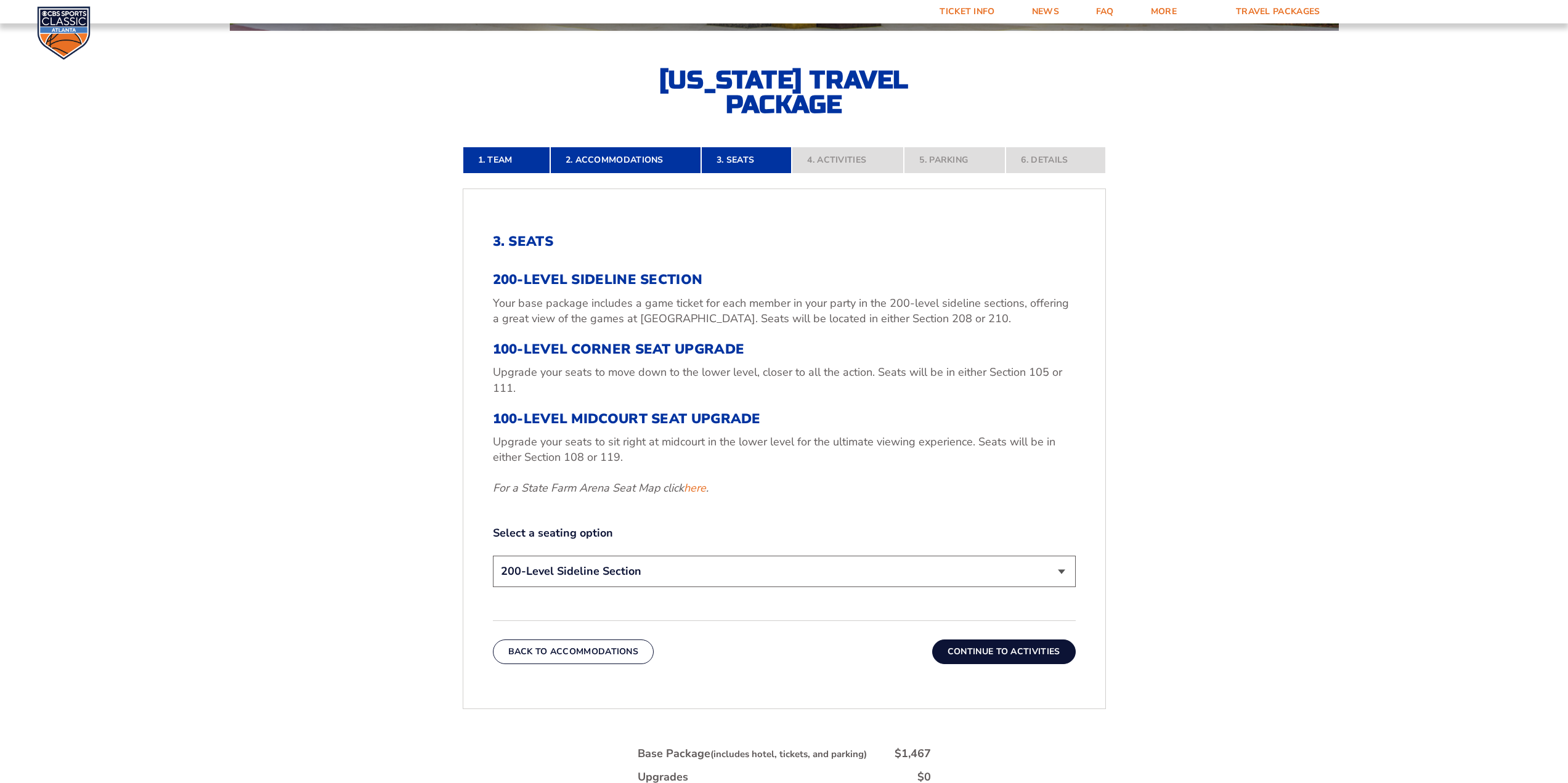
click at [595, 570] on select "200-Level Sideline Section 100-Level Corner Seat Upgrade (+$120 per person) 100…" at bounding box center [784, 571] width 582 height 31
select select "100-Level Midcourt Seat Upgrade"
click at [493, 556] on select "200-Level Sideline Section 100-Level Corner Seat Upgrade (+$120 per person) 100…" at bounding box center [784, 571] width 582 height 31
click at [838, 513] on div "3. Seats 200-Level Sideline Section Your base package includes a game ticket fo…" at bounding box center [784, 412] width 582 height 357
click at [971, 644] on button "Continue To Activities" at bounding box center [1004, 651] width 143 height 24
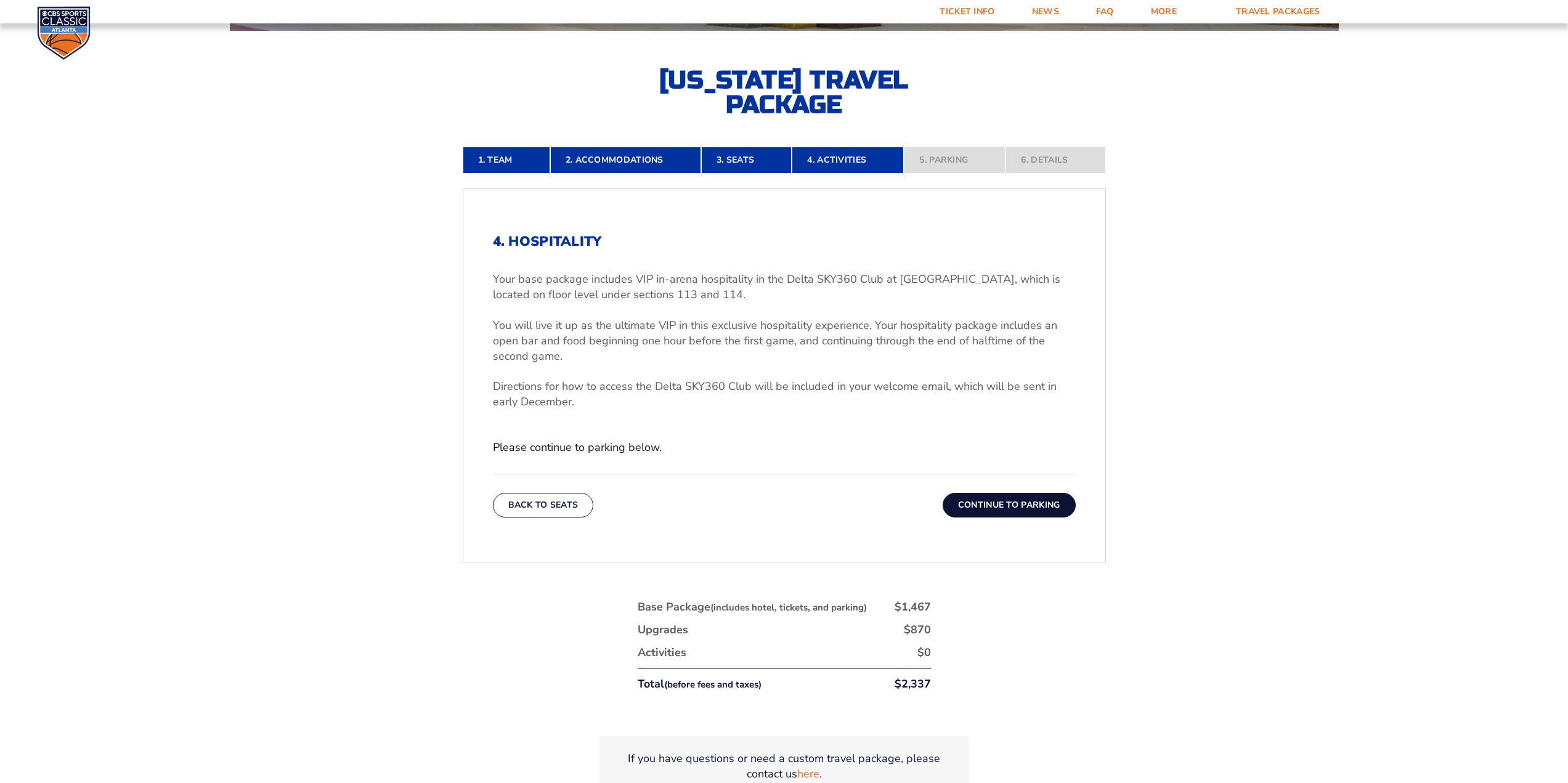
click at [1200, 268] on form "[US_STATE] [US_STATE] Travel Package [US_STATE][GEOGRAPHIC_DATA] [US_STATE] Sta…" at bounding box center [784, 242] width 1568 height 1226
click at [712, 281] on p "Your base package includes VIP in-arena hospitality in the Delta SKY360 Club at…" at bounding box center [784, 286] width 582 height 31
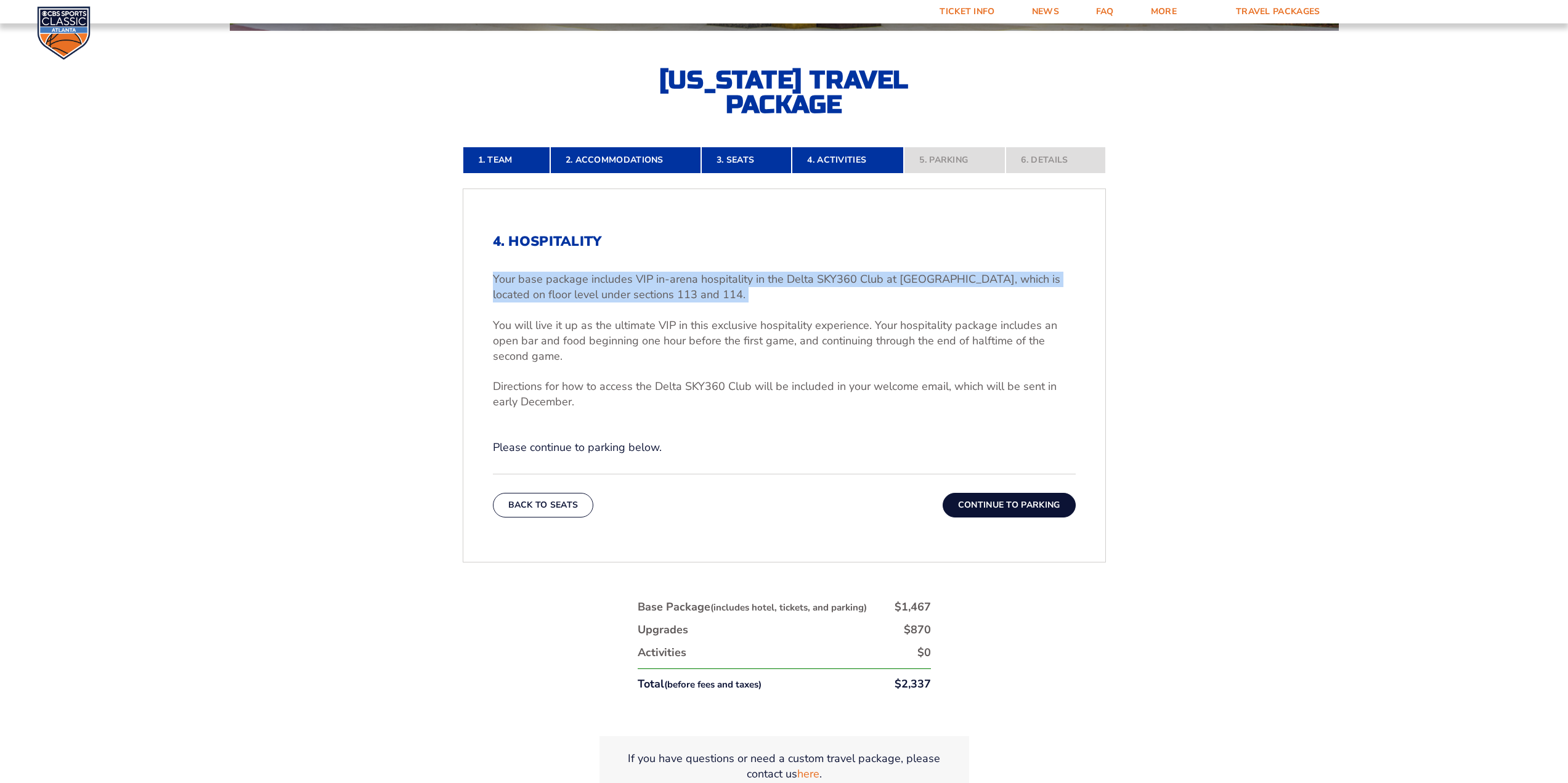
click at [712, 281] on p "Your base package includes VIP in-arena hospitality in the Delta SKY360 Club at…" at bounding box center [784, 286] width 582 height 31
click at [721, 257] on div "4. Hospitality Your base package includes VIP in-arena hospitality in the Delta…" at bounding box center [784, 345] width 582 height 222
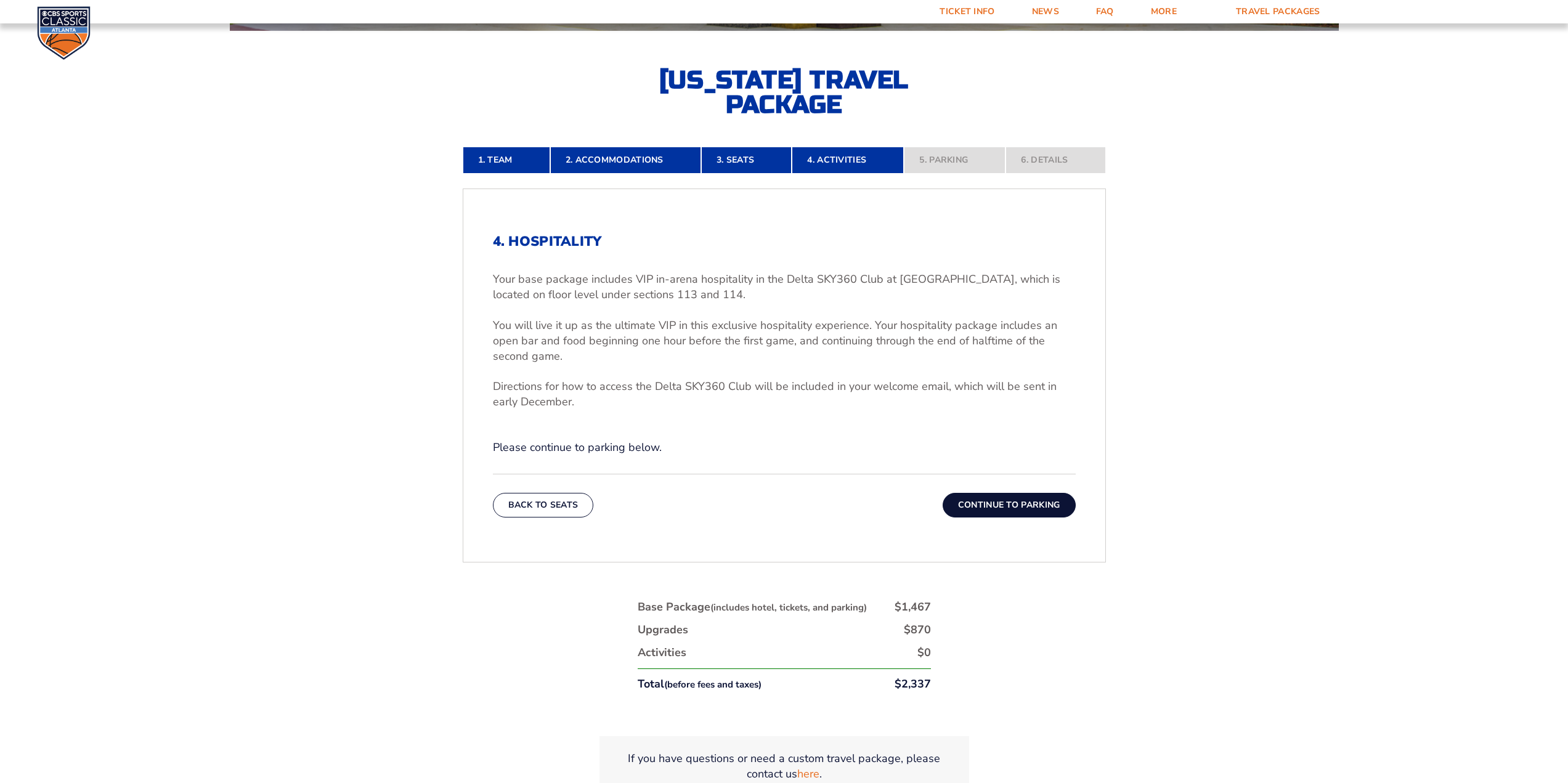
click at [691, 280] on p "Your base package includes VIP in-arena hospitality in the Delta SKY360 Club at…" at bounding box center [784, 286] width 582 height 31
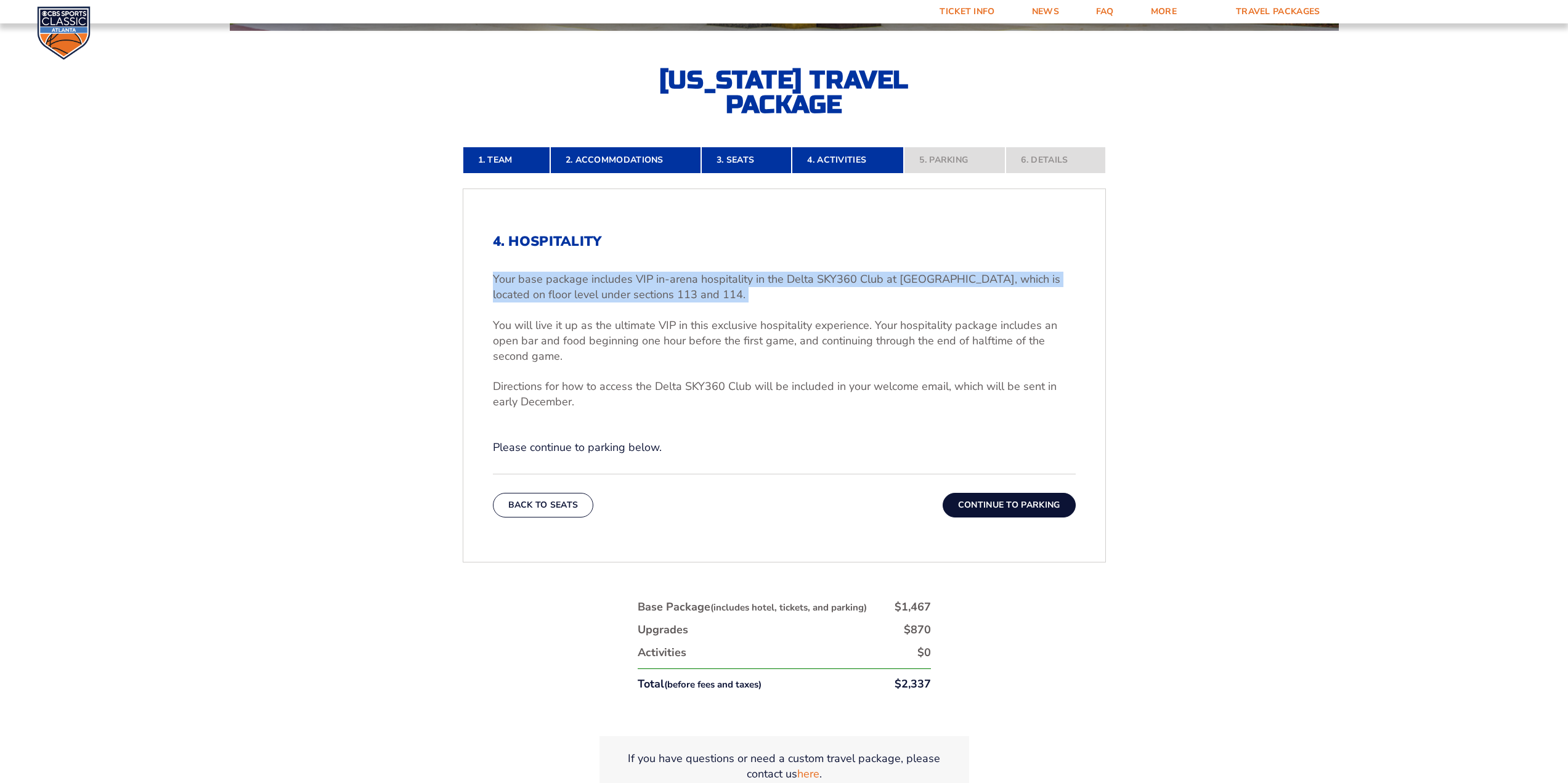
click at [691, 280] on p "Your base package includes VIP in-arena hospitality in the Delta SKY360 Club at…" at bounding box center [784, 286] width 582 height 31
click at [707, 254] on div "4. Hospitality Your base package includes VIP in-arena hospitality in the Delta…" at bounding box center [784, 345] width 582 height 222
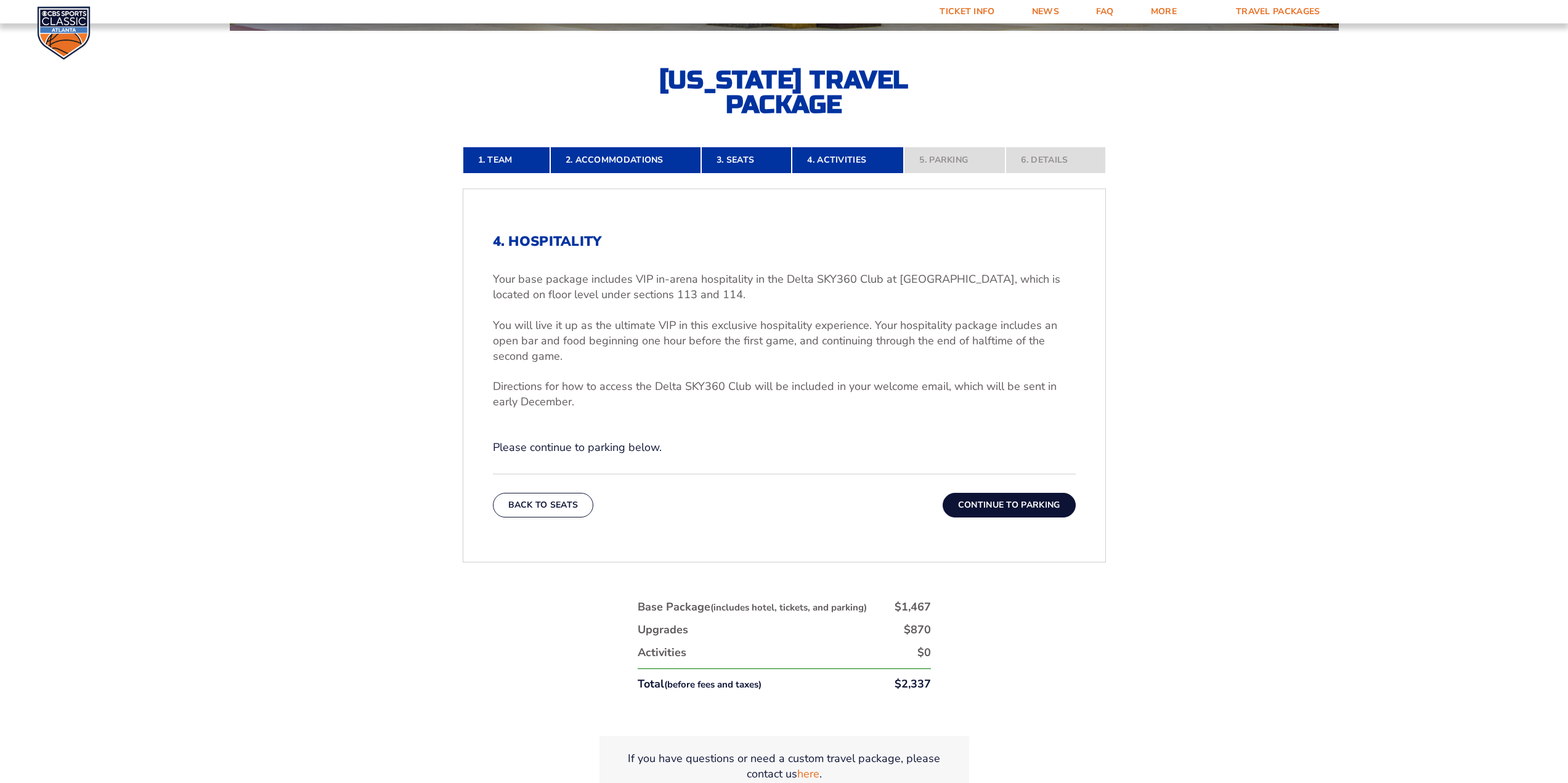
click at [716, 273] on p "Your base package includes VIP in-arena hospitality in the Delta SKY360 Club at…" at bounding box center [784, 286] width 582 height 31
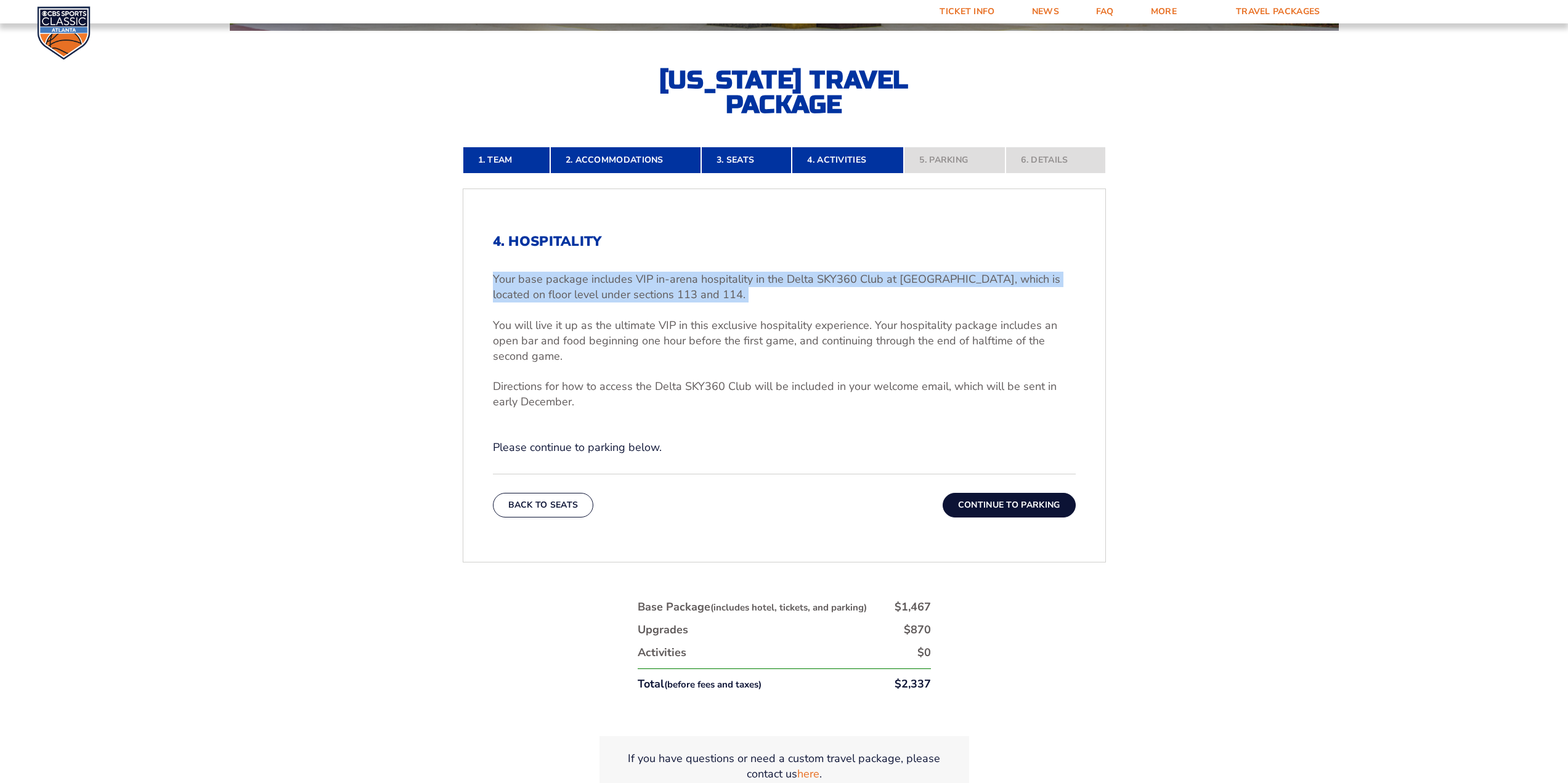
click at [716, 273] on p "Your base package includes VIP in-arena hospitality in the Delta SKY360 Club at…" at bounding box center [784, 286] width 582 height 31
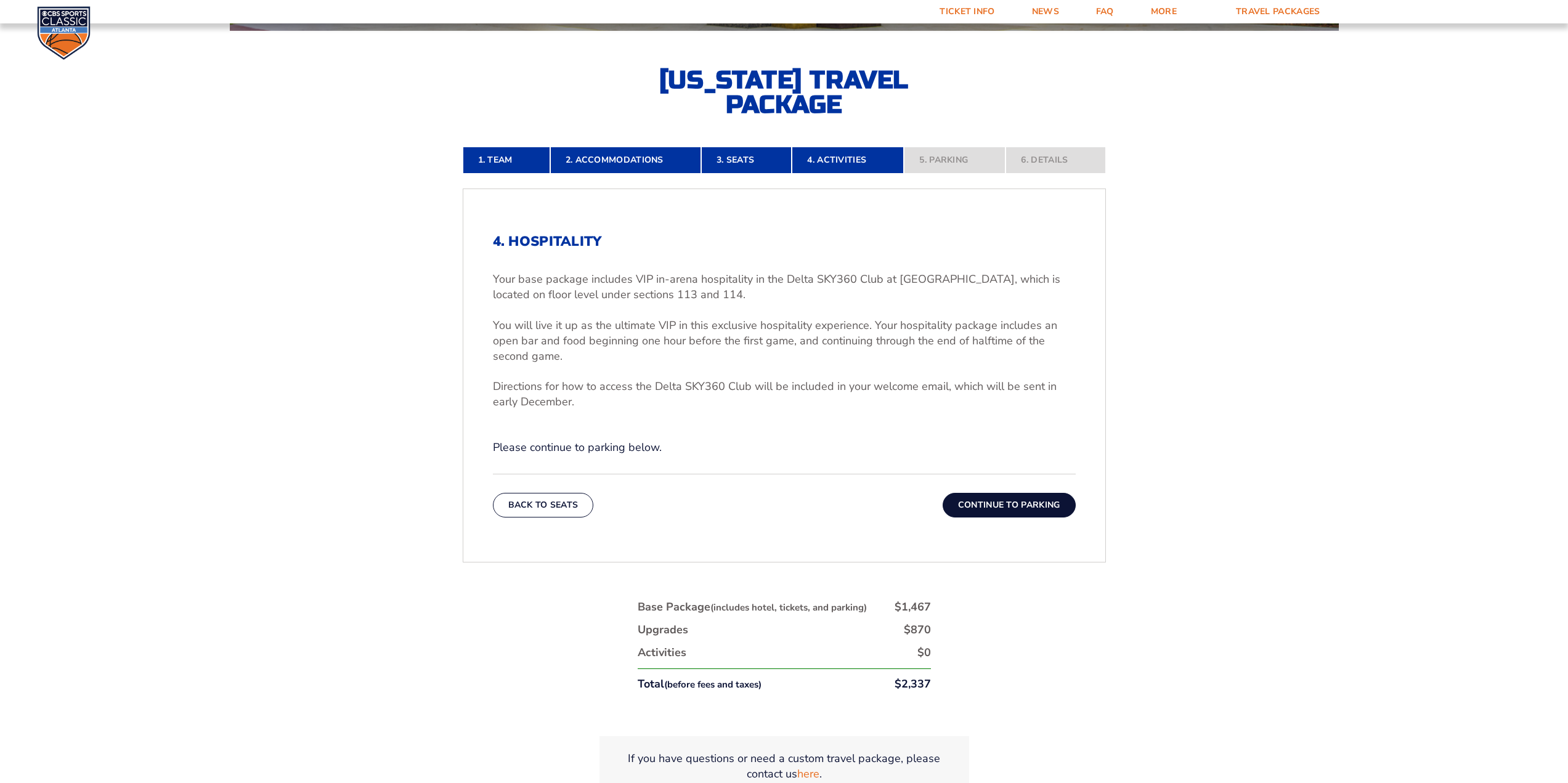
click at [733, 236] on h2 "4. Hospitality" at bounding box center [784, 242] width 582 height 16
drag, startPoint x: 657, startPoint y: 279, endPoint x: 782, endPoint y: 282, distance: 125.0
click at [782, 282] on p "Your base package includes VIP in-arena hospitality in the Delta SKY360 Club at…" at bounding box center [784, 286] width 582 height 31
click at [782, 282] on p "Your base package includes VIP in-arena hospitality in the Delta SKY360 Club at…" at bounding box center [784, 286] width 582 height 31
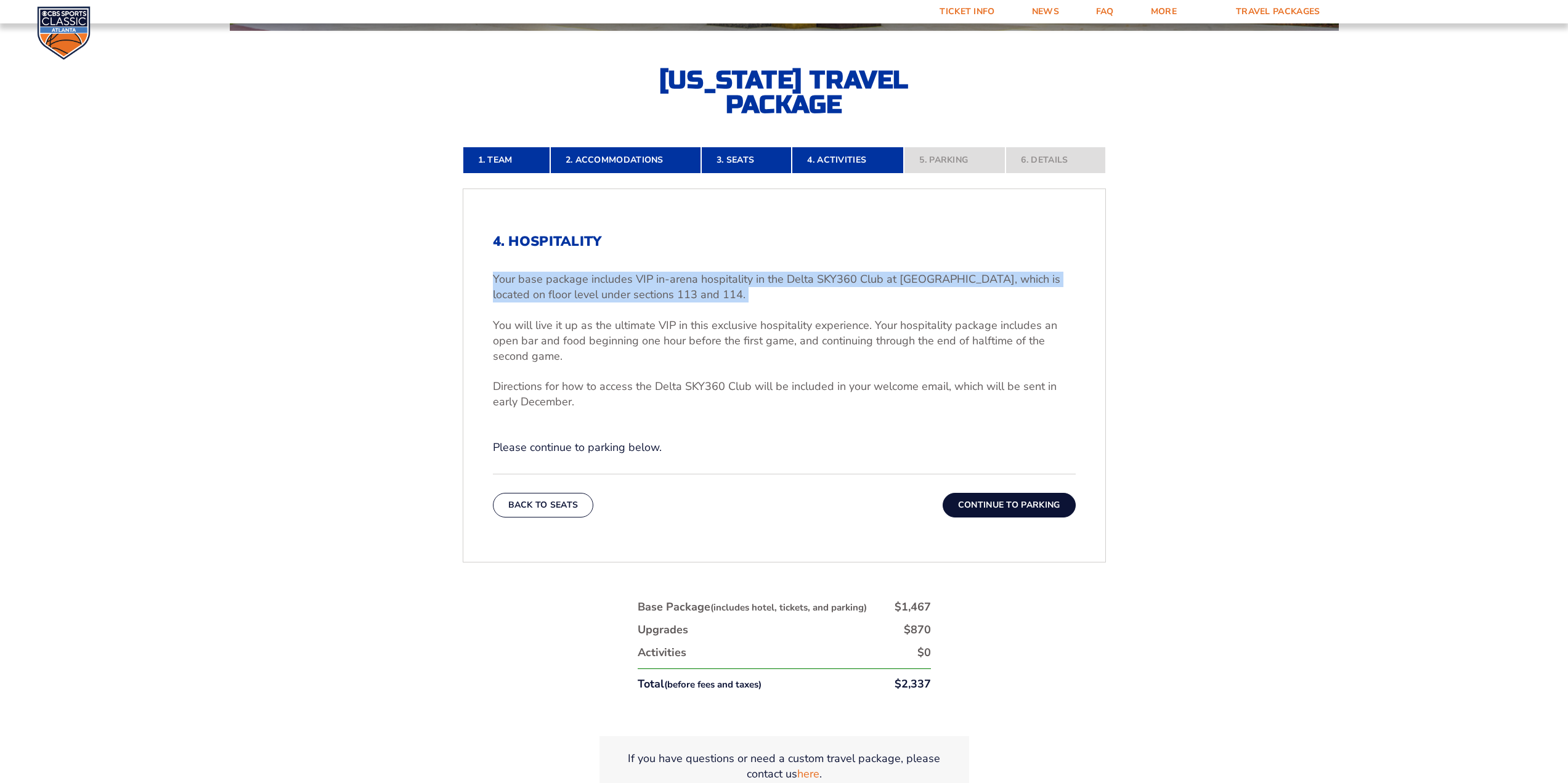
click at [782, 282] on p "Your base package includes VIP in-arena hospitality in the Delta SKY360 Club at…" at bounding box center [784, 286] width 582 height 31
click at [787, 271] on div "4. Hospitality Your base package includes VIP in-arena hospitality in the Delta…" at bounding box center [784, 345] width 582 height 222
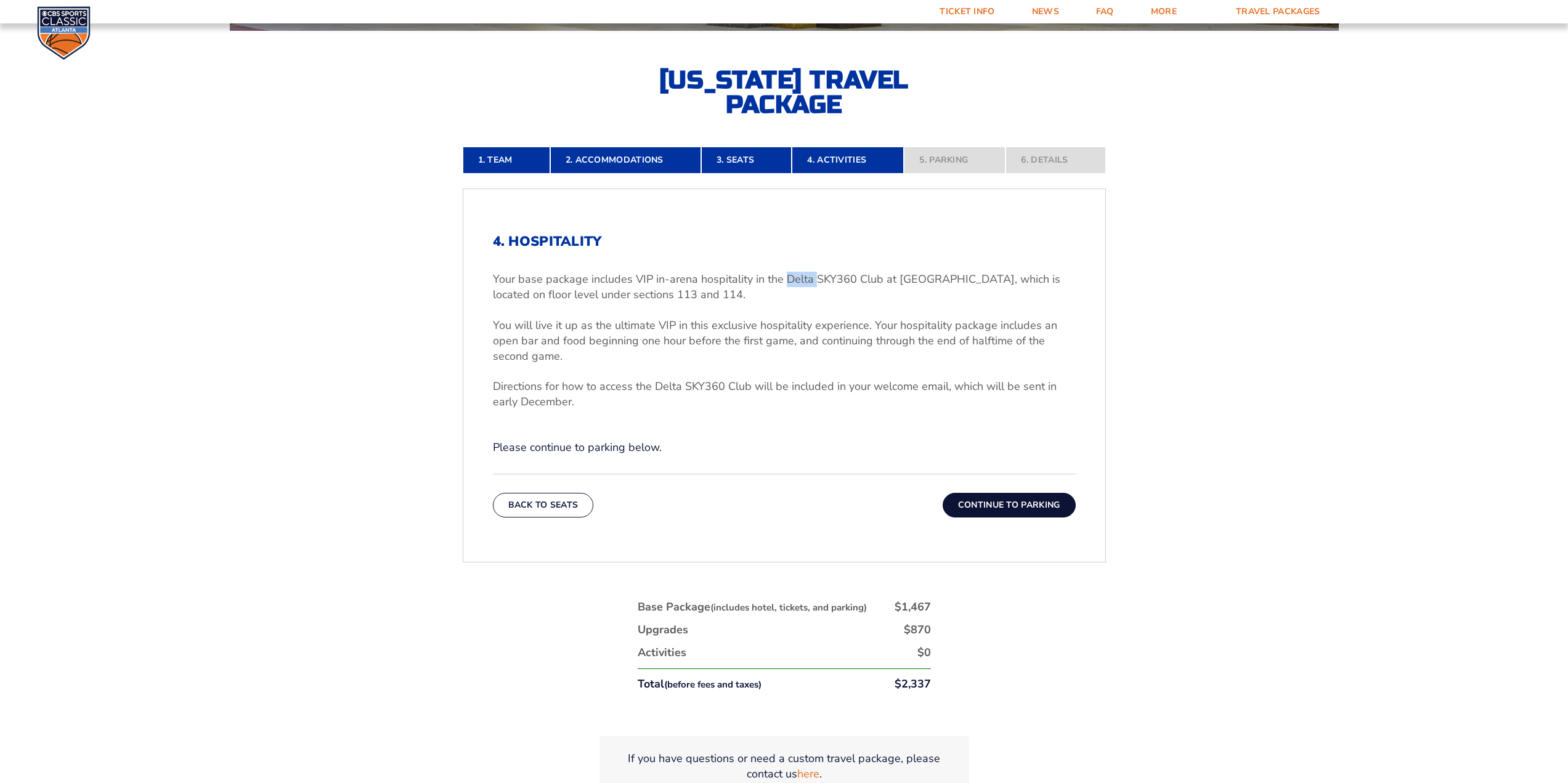
click at [787, 271] on div "4. Hospitality Your base package includes VIP in-arena hospitality in the Delta…" at bounding box center [784, 345] width 582 height 222
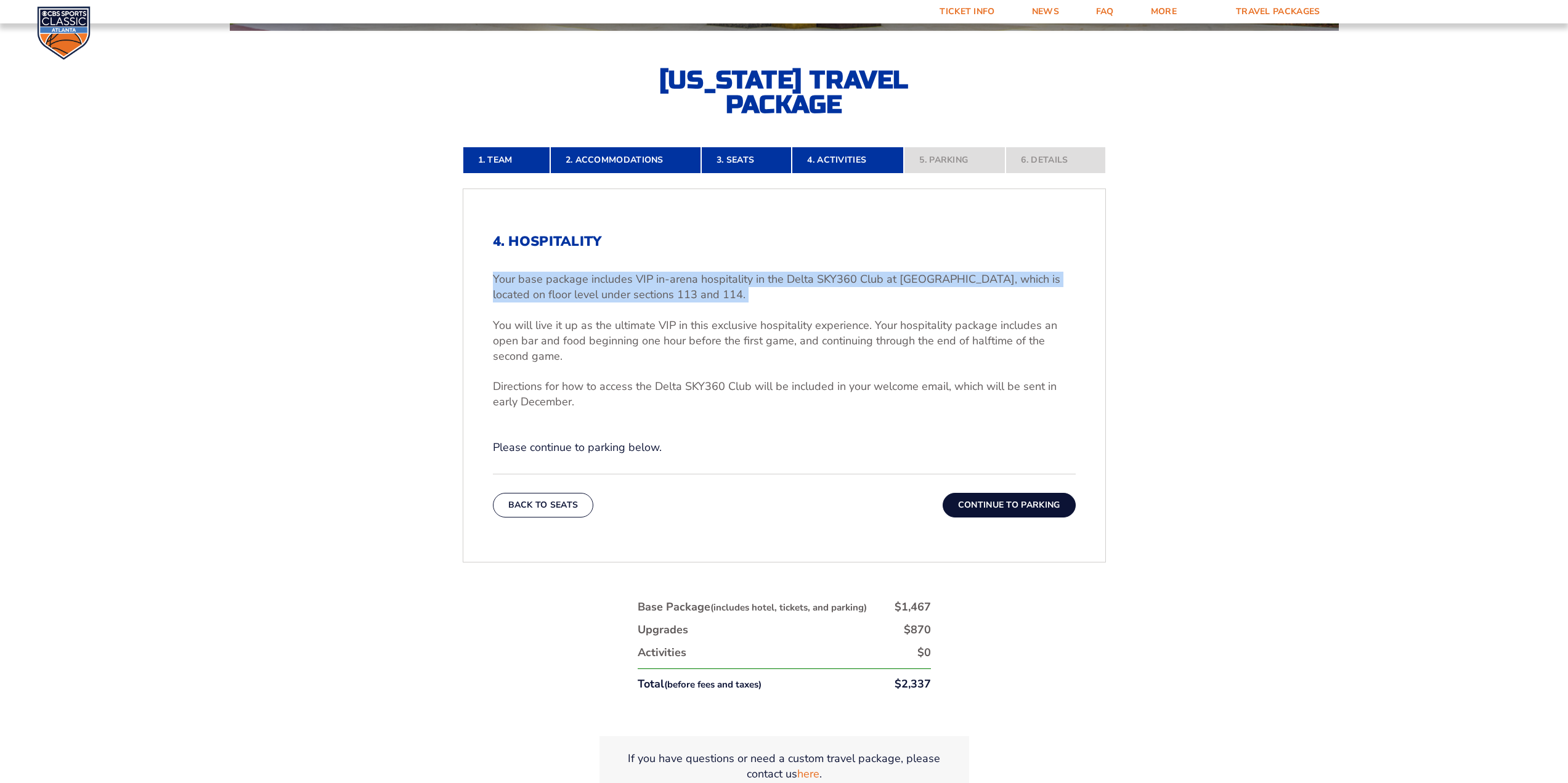
click at [787, 271] on div "4. Hospitality Your base package includes VIP in-arena hospitality in the Delta…" at bounding box center [784, 345] width 582 height 222
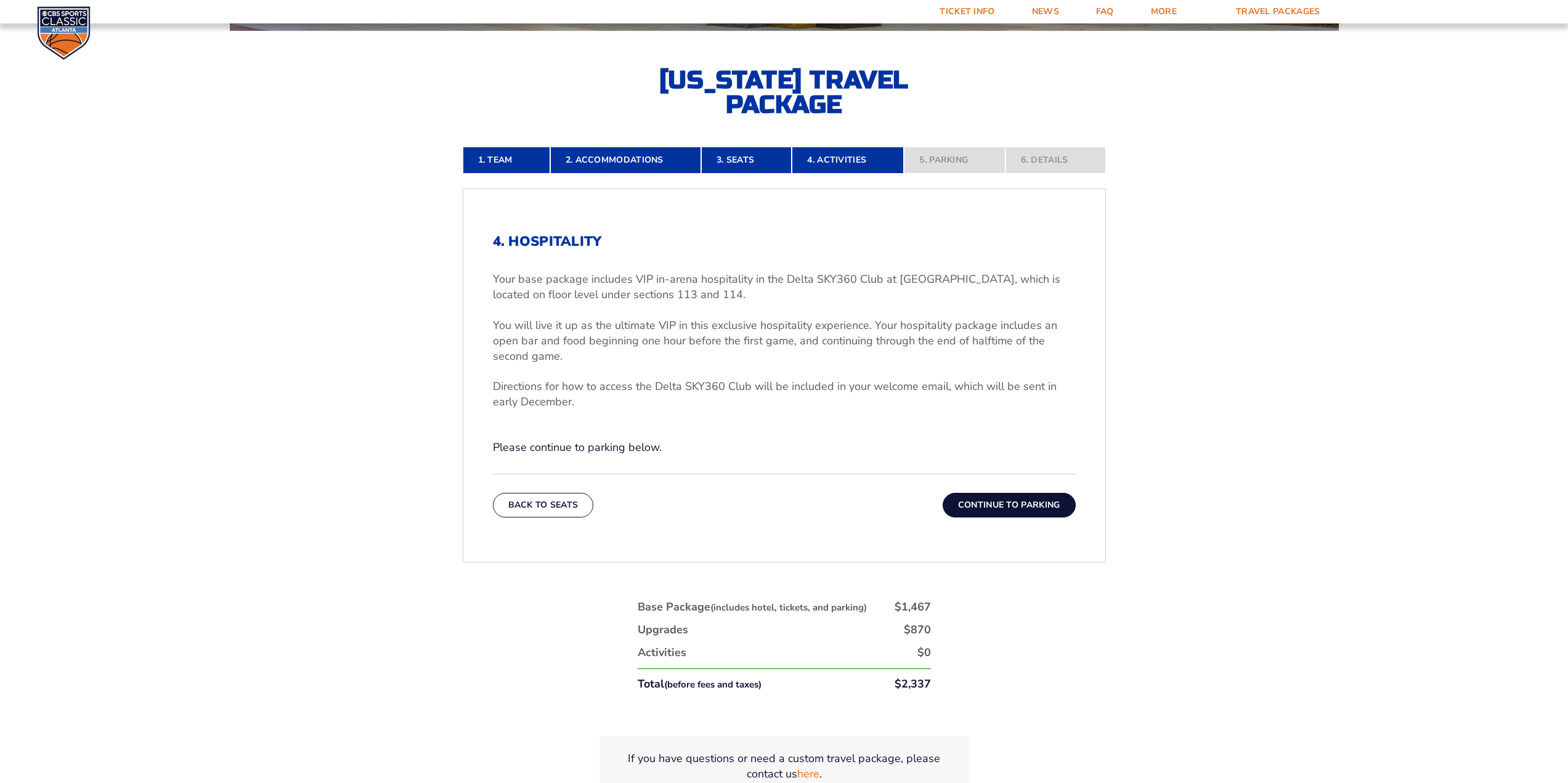
click at [801, 248] on h2 "4. Hospitality" at bounding box center [784, 242] width 582 height 16
drag, startPoint x: 732, startPoint y: 275, endPoint x: 878, endPoint y: 285, distance: 146.3
click at [866, 282] on p "Your base package includes VIP in-arena hospitality in the Delta SKY360 Club at…" at bounding box center [784, 286] width 582 height 31
click at [878, 285] on p "Your base package includes VIP in-arena hospitality in the Delta SKY360 Club at…" at bounding box center [784, 286] width 582 height 31
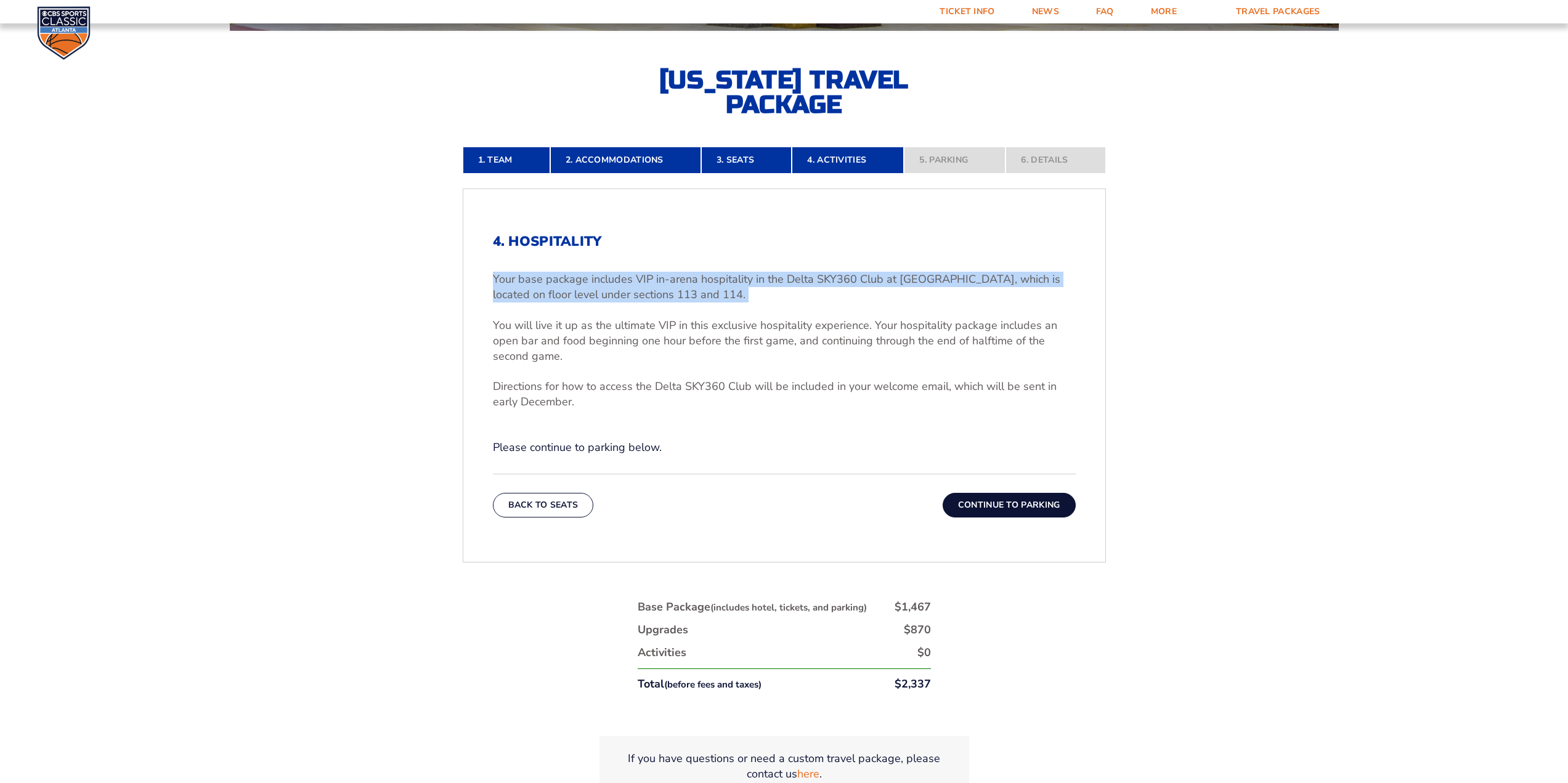
click at [878, 285] on p "Your base package includes VIP in-arena hospitality in the Delta SKY360 Club at…" at bounding box center [784, 286] width 582 height 31
click at [872, 276] on p "Your base package includes VIP in-arena hospitality in the Delta SKY360 Club at…" at bounding box center [784, 286] width 582 height 31
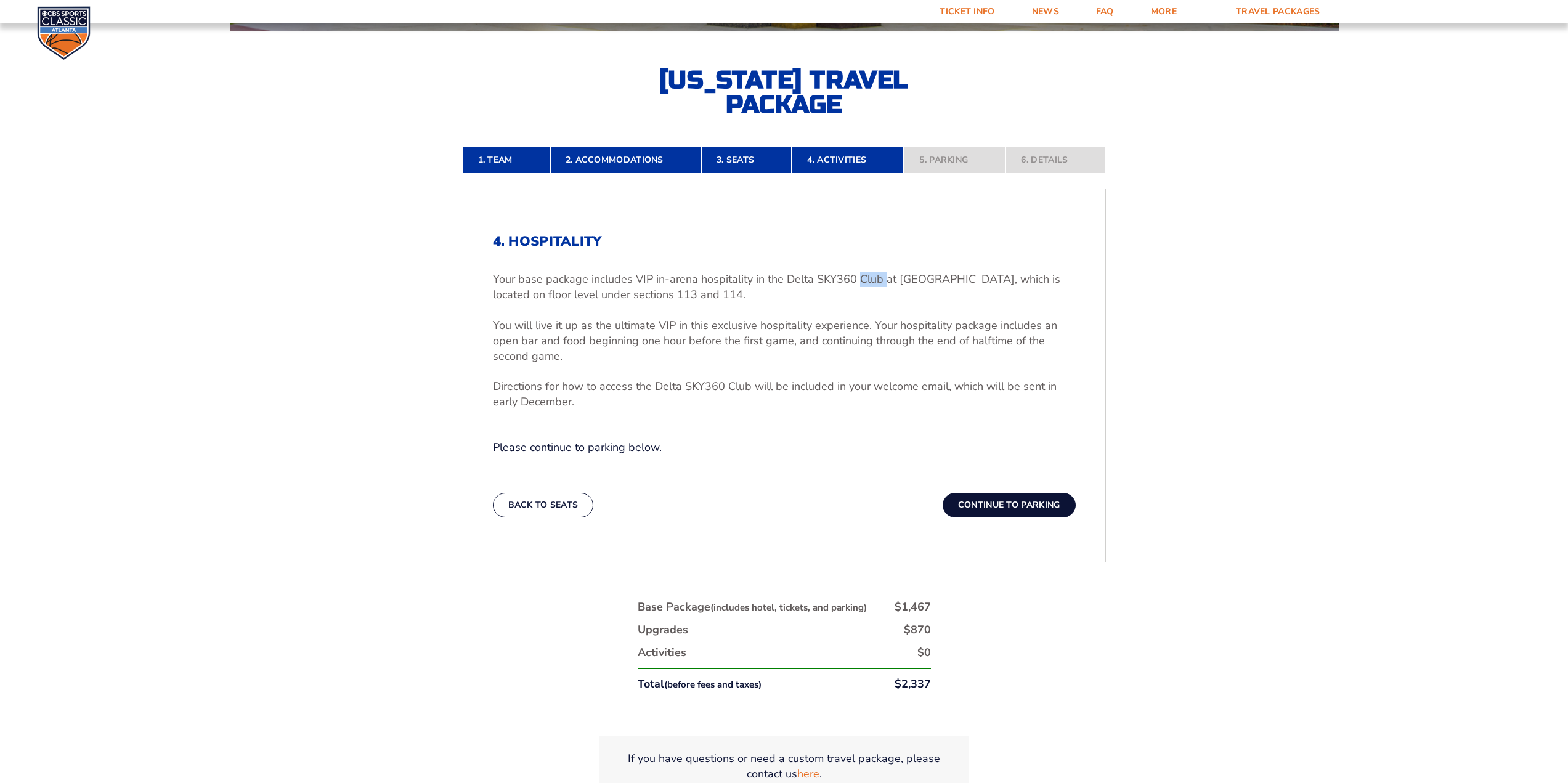
click at [872, 276] on p "Your base package includes VIP in-arena hospitality in the Delta SKY360 Club at…" at bounding box center [784, 286] width 582 height 31
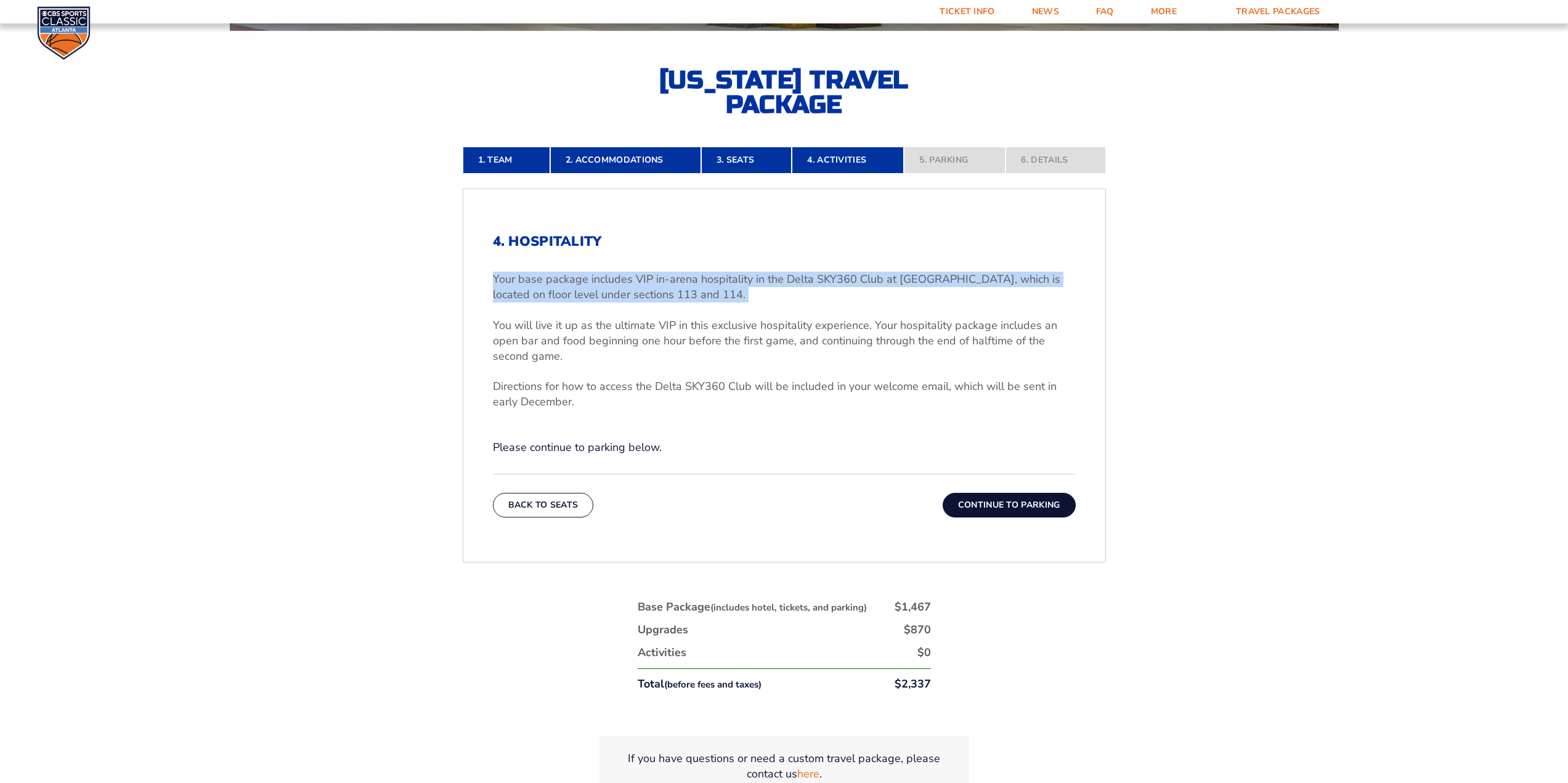
click at [872, 276] on p "Your base package includes VIP in-arena hospitality in the Delta SKY360 Club at…" at bounding box center [784, 286] width 582 height 31
click at [869, 257] on div "4. Hospitality Your base package includes VIP in-arena hospitality in the Delta…" at bounding box center [784, 345] width 582 height 222
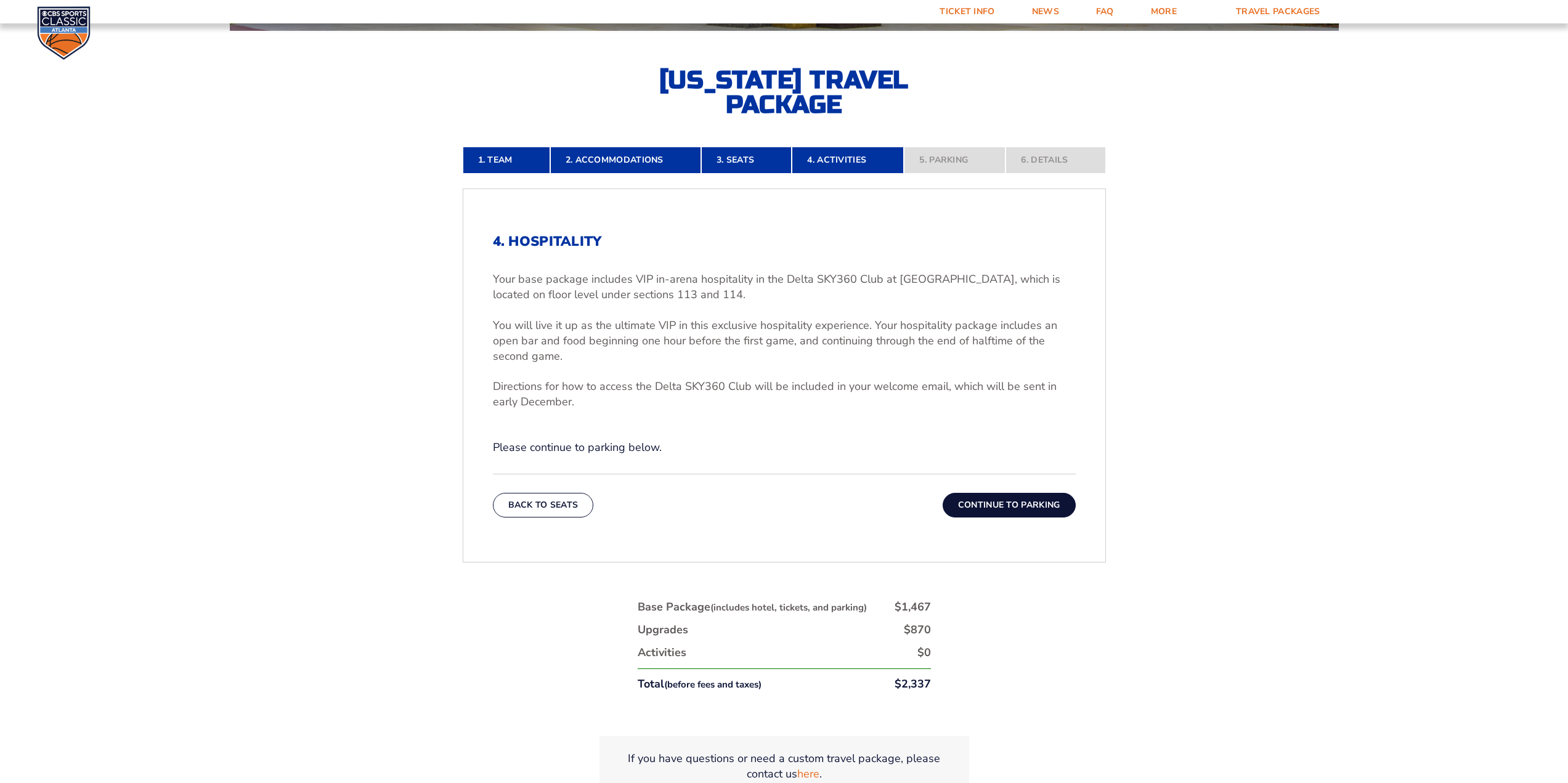
click at [526, 342] on p "You will live it up as the ultimate VIP in this exclusive hospitality experienc…" at bounding box center [784, 341] width 582 height 46
drag, startPoint x: 474, startPoint y: 326, endPoint x: 753, endPoint y: 333, distance: 279.1
click at [753, 333] on div "4. Hospitality Your base package includes VIP in-arena hospitality in the Delta…" at bounding box center [785, 375] width 642 height 343
click at [756, 333] on p "You will live it up as the ultimate VIP in this exclusive hospitality experienc…" at bounding box center [784, 341] width 582 height 46
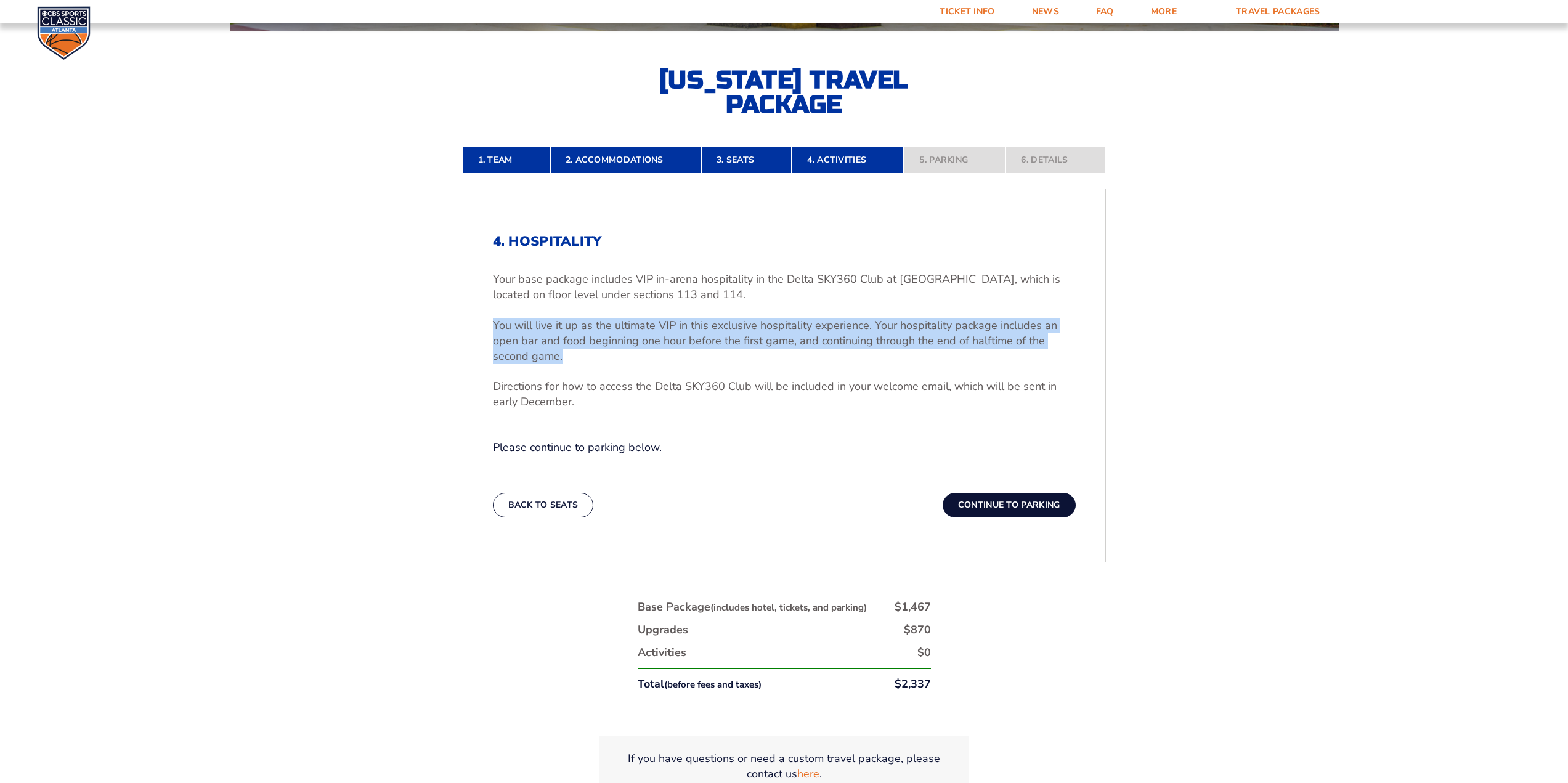
drag, startPoint x: 767, startPoint y: 359, endPoint x: 464, endPoint y: 328, distance: 304.6
click at [464, 328] on div "4. Hospitality Your base package includes VIP in-arena hospitality in the Delta…" at bounding box center [785, 375] width 642 height 343
click at [472, 323] on div "4. Hospitality Your base package includes VIP in-arena hospitality in the Delta…" at bounding box center [785, 375] width 642 height 343
drag, startPoint x: 503, startPoint y: 327, endPoint x: 767, endPoint y: 356, distance: 265.6
click at [761, 356] on div "4. Hospitality Your base package includes VIP in-arena hospitality in the Delta…" at bounding box center [785, 375] width 642 height 343
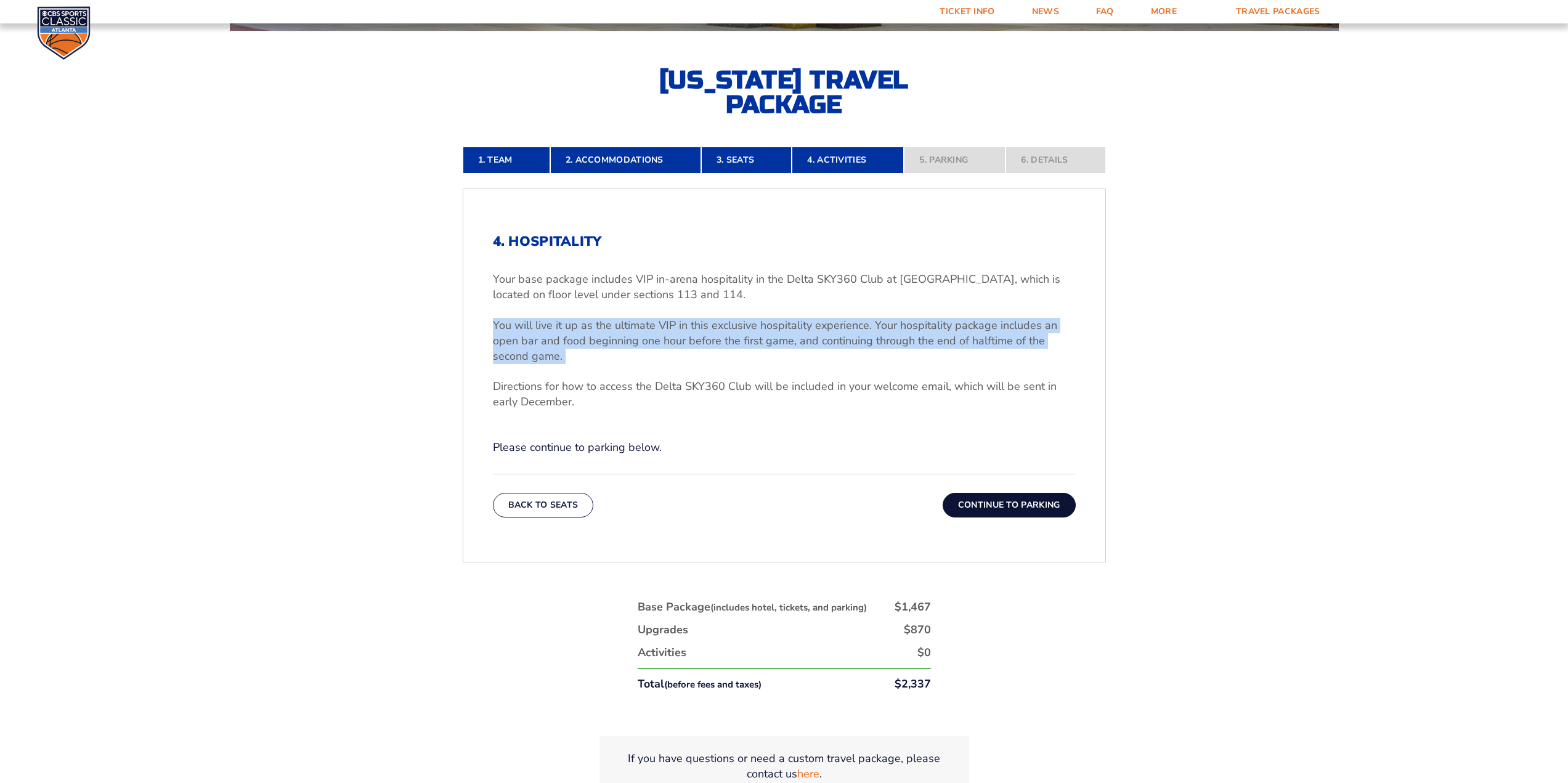
drag, startPoint x: 778, startPoint y: 356, endPoint x: 792, endPoint y: 388, distance: 34.9
click at [778, 357] on p "You will live it up as the ultimate VIP in this exclusive hospitality experienc…" at bounding box center [784, 341] width 582 height 46
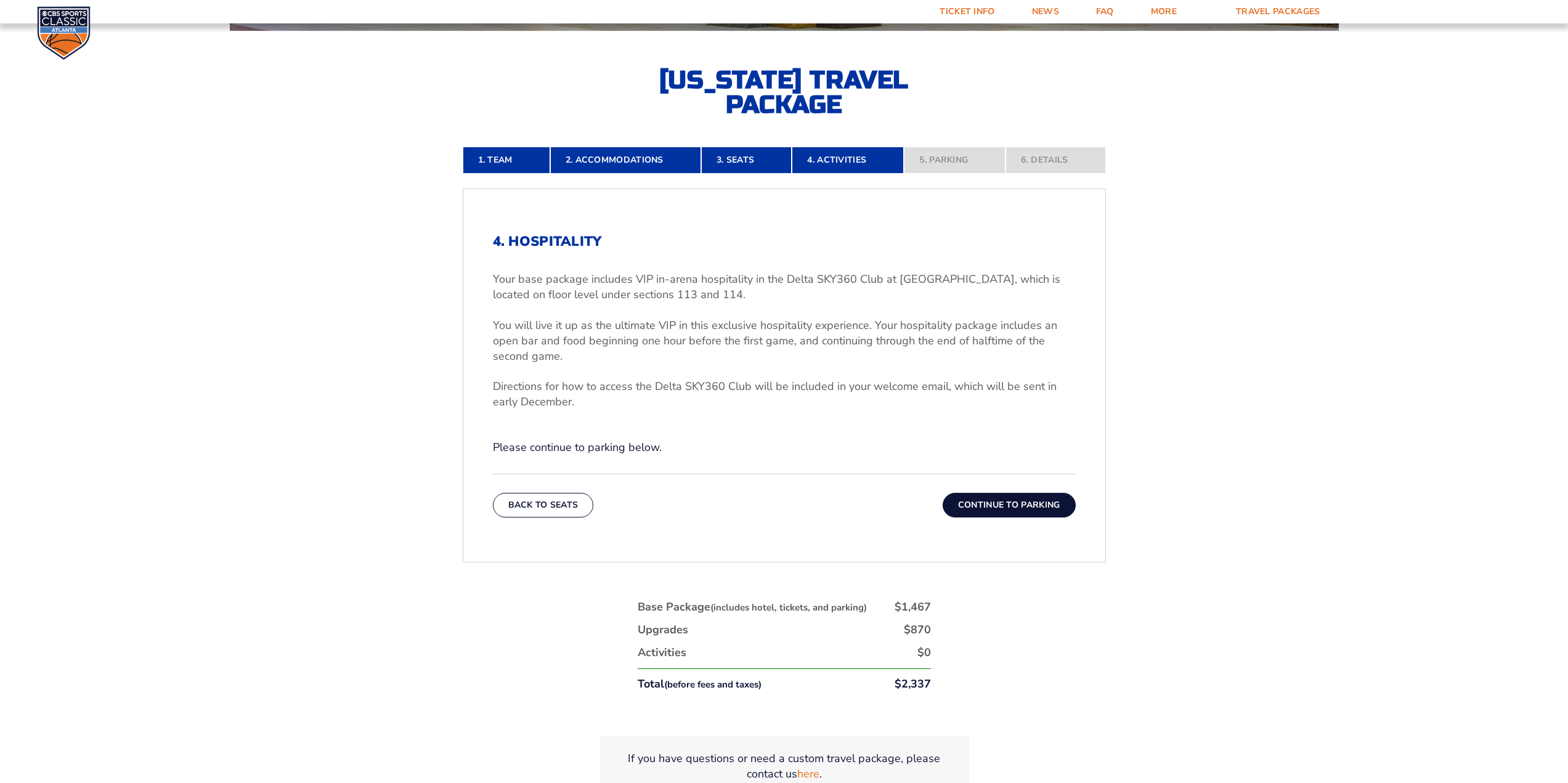
click at [775, 448] on p "Please continue to parking below." at bounding box center [784, 448] width 582 height 16
click at [1008, 495] on button "Continue To Parking" at bounding box center [1008, 504] width 133 height 24
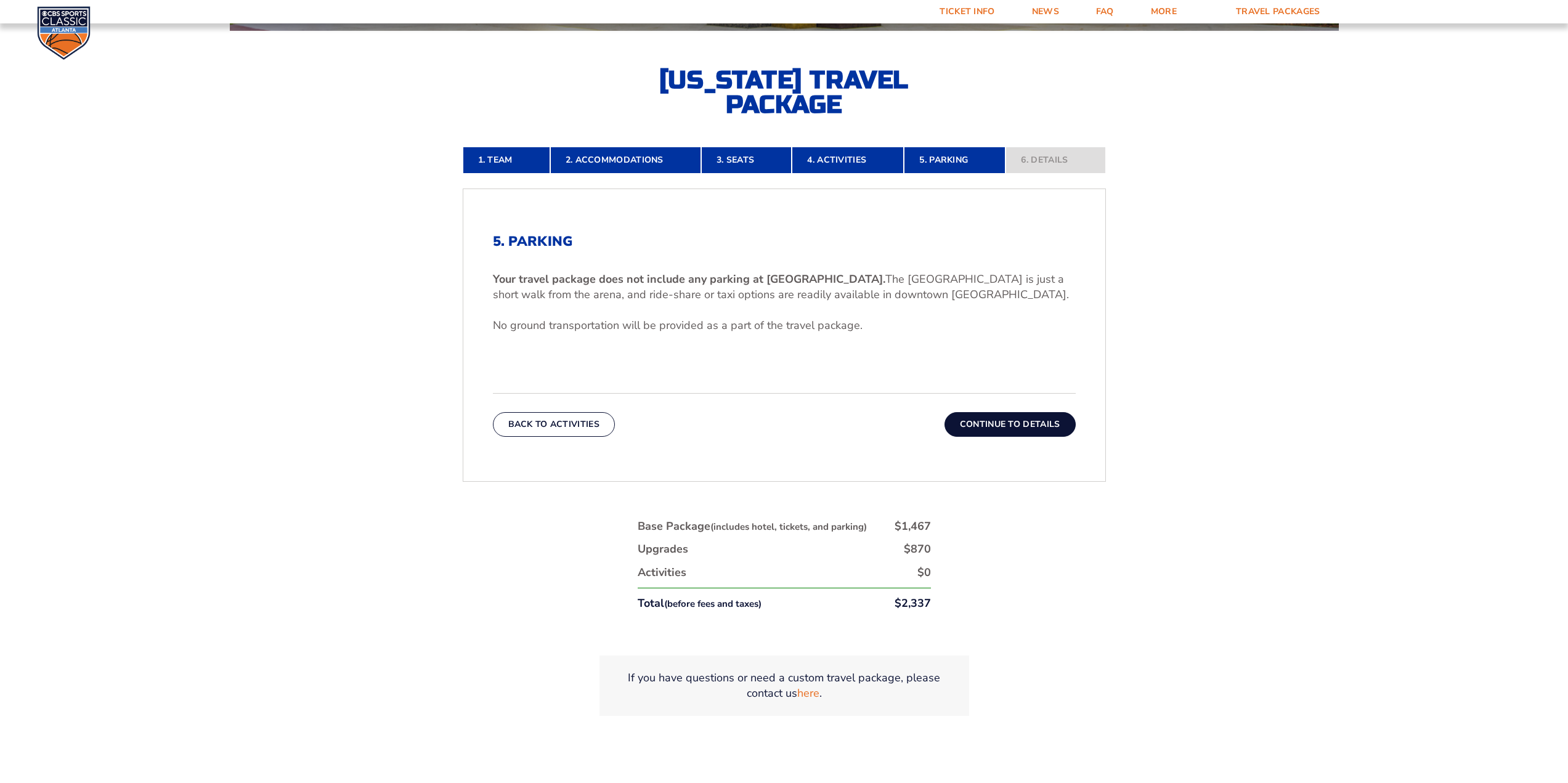
click at [1248, 456] on form "[US_STATE] [US_STATE] Travel Package [US_STATE][GEOGRAPHIC_DATA] [US_STATE] Sta…" at bounding box center [784, 202] width 1568 height 1146
click at [1241, 455] on form "[US_STATE] [US_STATE] Travel Package [US_STATE][GEOGRAPHIC_DATA] [US_STATE] Sta…" at bounding box center [784, 202] width 1568 height 1146
click at [1274, 390] on form "[US_STATE] [US_STATE] Travel Package [US_STATE][GEOGRAPHIC_DATA] [US_STATE] Sta…" at bounding box center [784, 202] width 1568 height 1146
click at [1264, 360] on form "[US_STATE] [US_STATE] Travel Package [US_STATE][GEOGRAPHIC_DATA] [US_STATE] Sta…" at bounding box center [784, 202] width 1568 height 1146
